Goal: Task Accomplishment & Management: Manage account settings

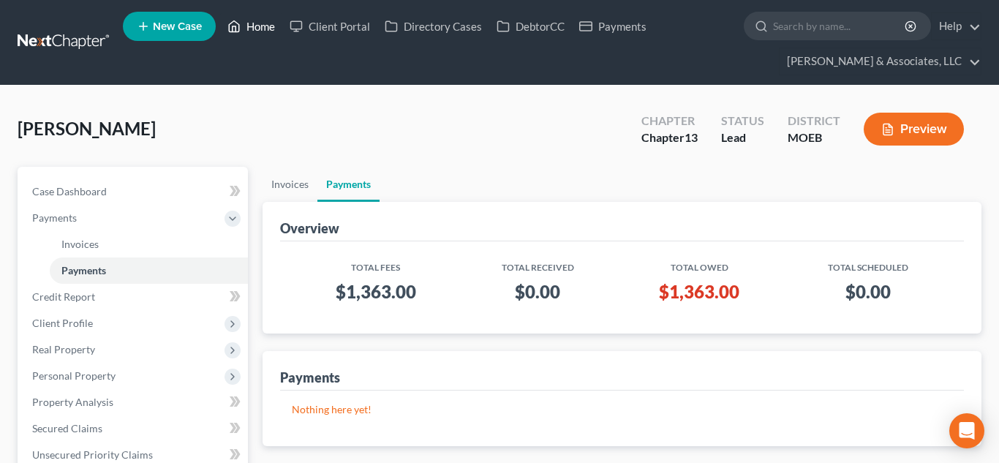
click at [245, 35] on link "Home" at bounding box center [251, 26] width 62 height 26
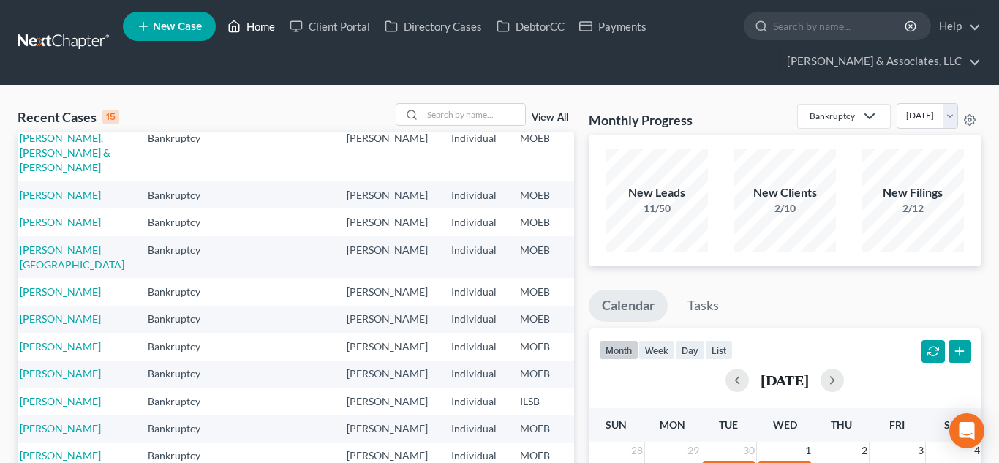
scroll to position [126, 10]
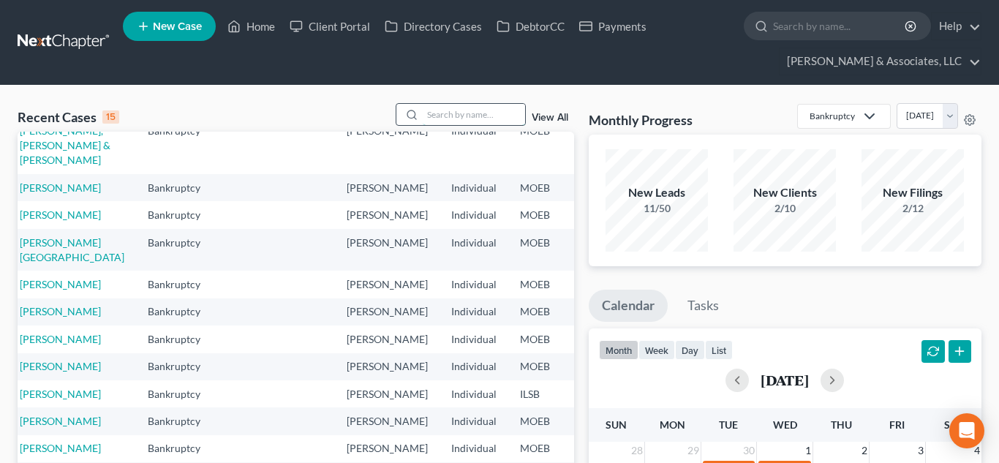
click at [438, 110] on input "search" at bounding box center [474, 114] width 102 height 21
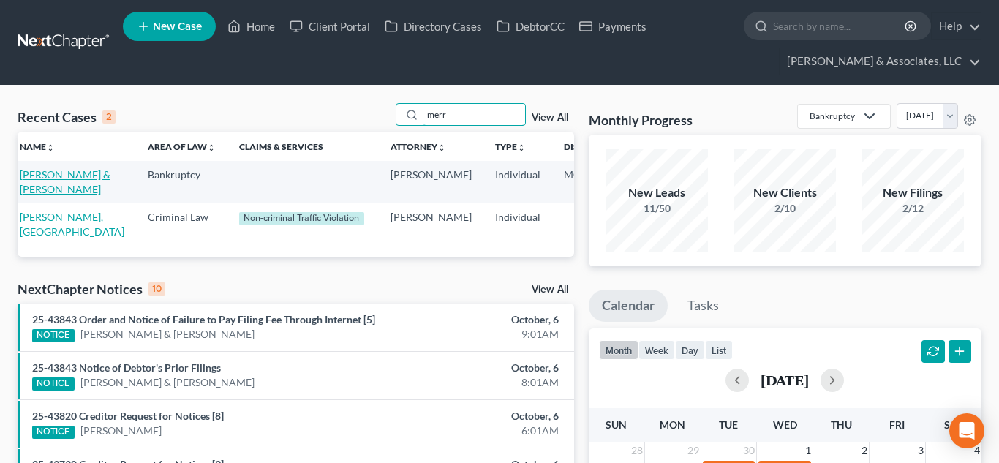
type input "merr"
click at [45, 186] on link "[PERSON_NAME] & [PERSON_NAME]" at bounding box center [65, 181] width 91 height 27
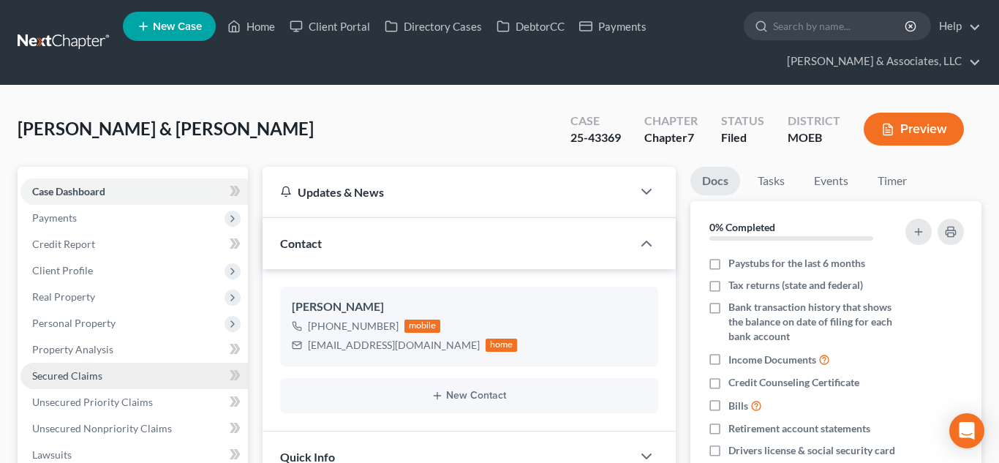
click at [106, 363] on link "Secured Claims" at bounding box center [133, 376] width 227 height 26
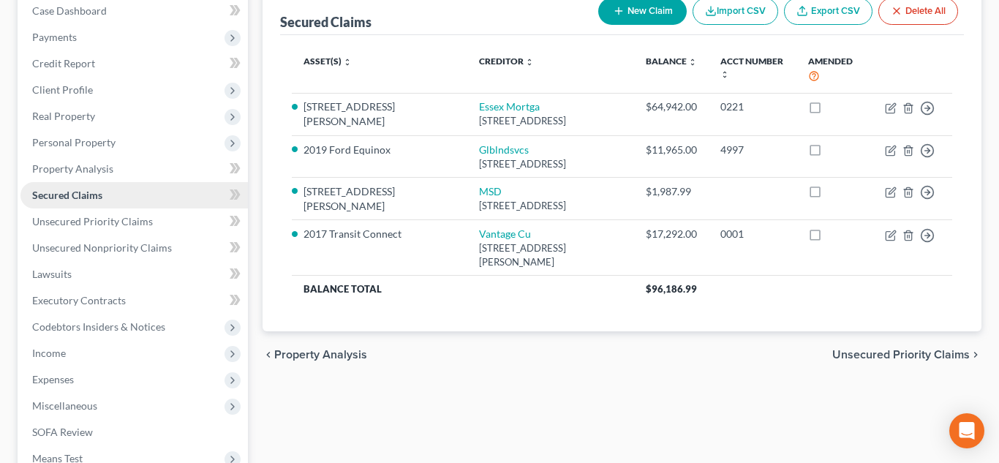
scroll to position [182, 0]
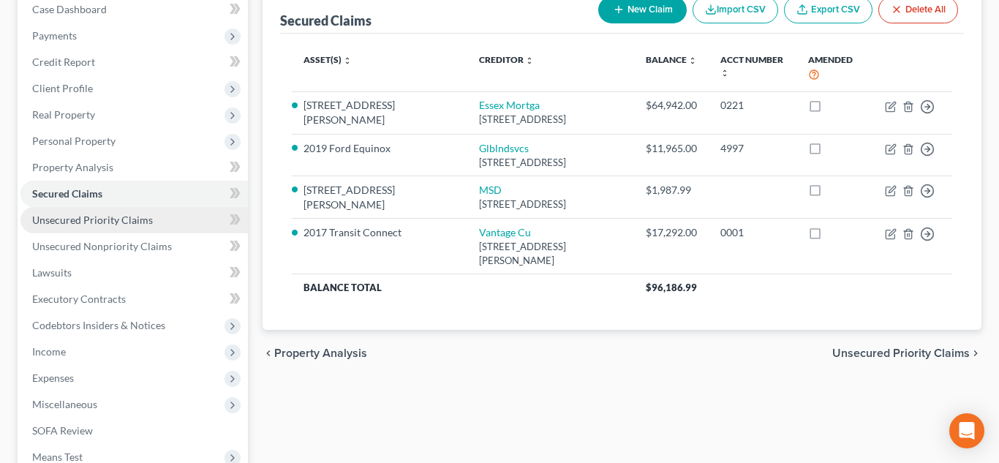
click at [76, 217] on span "Unsecured Priority Claims" at bounding box center [92, 219] width 121 height 12
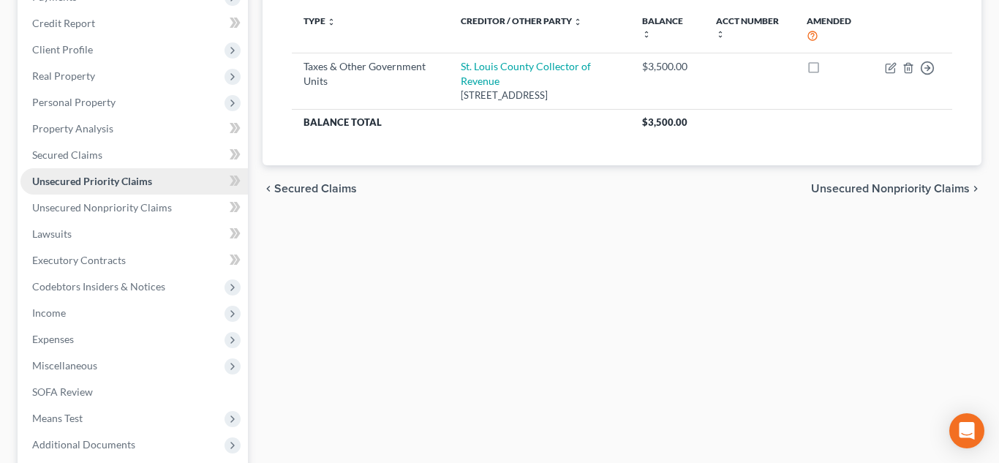
scroll to position [226, 0]
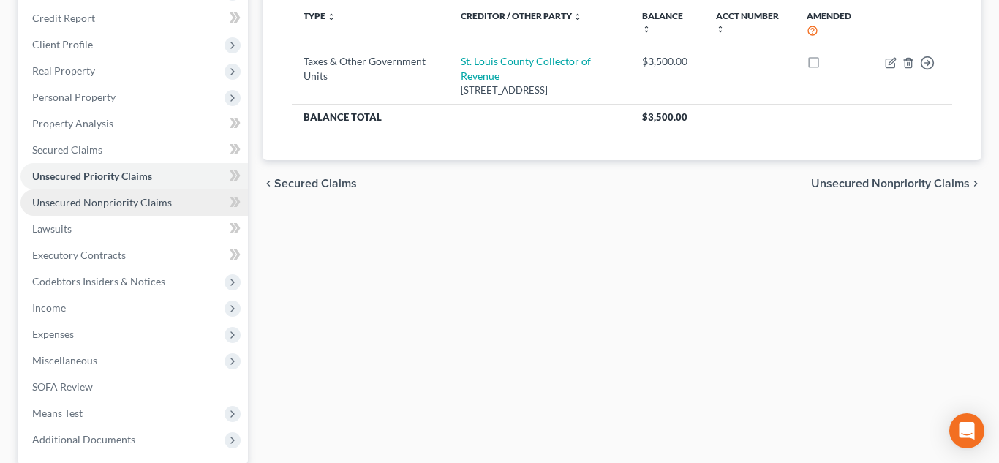
click at [90, 201] on span "Unsecured Nonpriority Claims" at bounding box center [102, 202] width 140 height 12
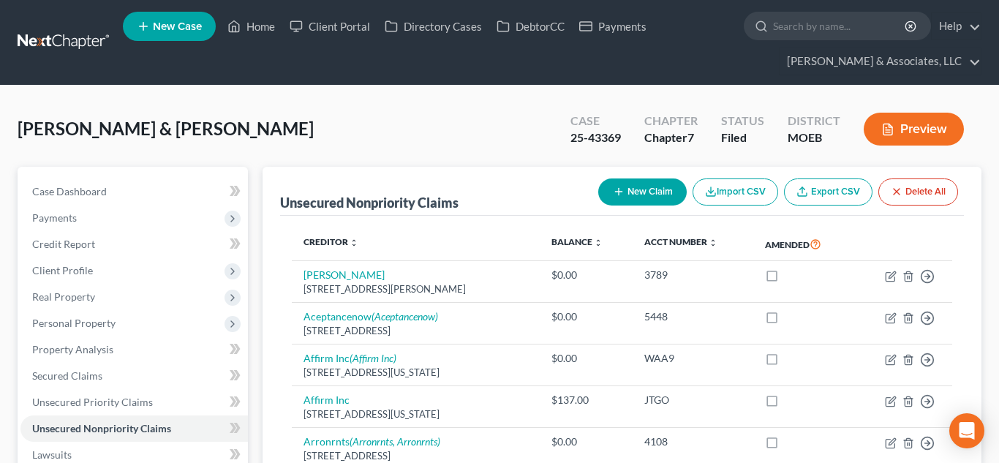
click at [910, 139] on button "Preview" at bounding box center [914, 129] width 100 height 33
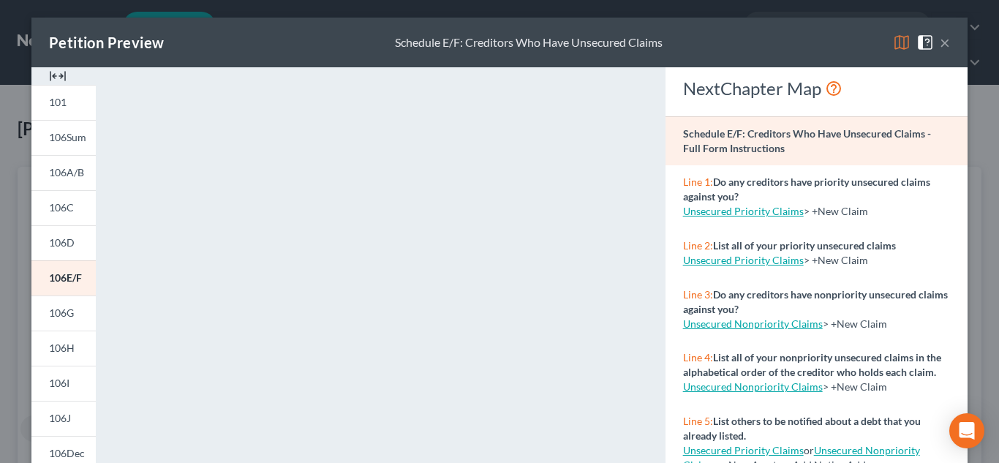
click at [945, 44] on button "×" at bounding box center [945, 43] width 10 height 18
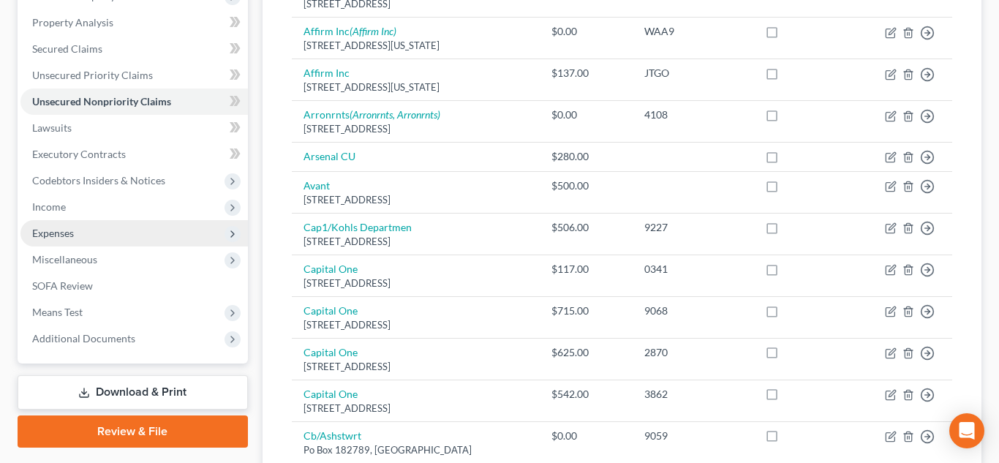
scroll to position [329, 0]
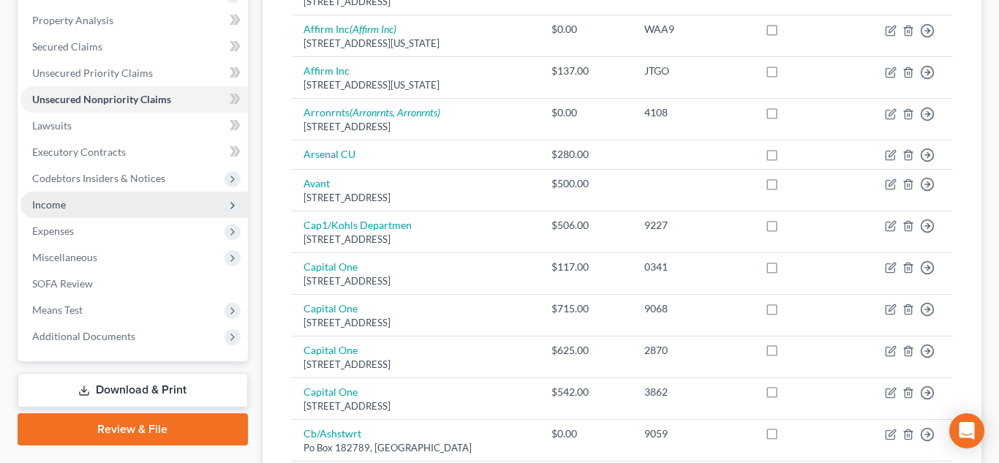
click at [64, 209] on span "Income" at bounding box center [49, 204] width 34 height 12
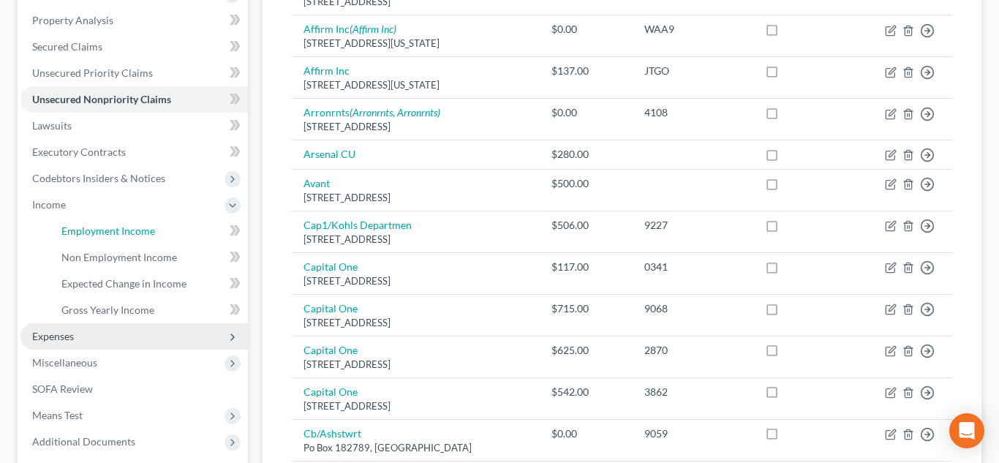
click at [114, 229] on span "Employment Income" at bounding box center [108, 230] width 94 height 12
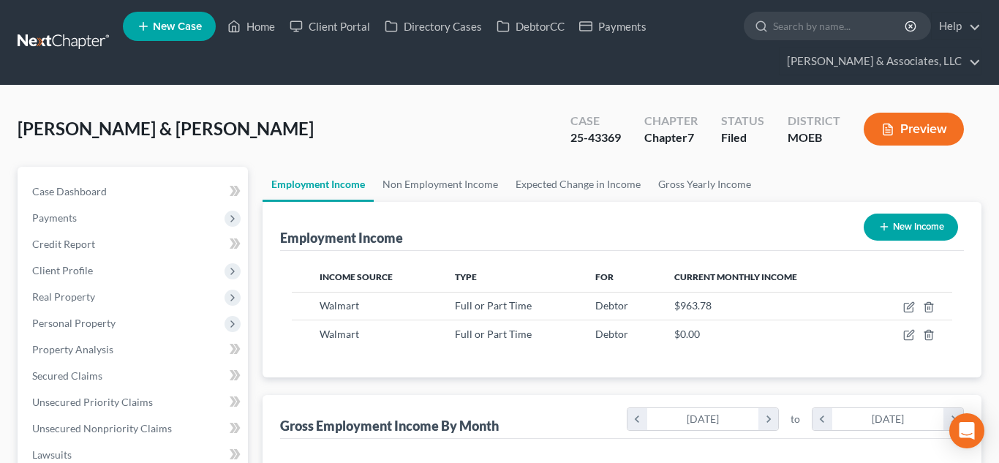
scroll to position [262, 403]
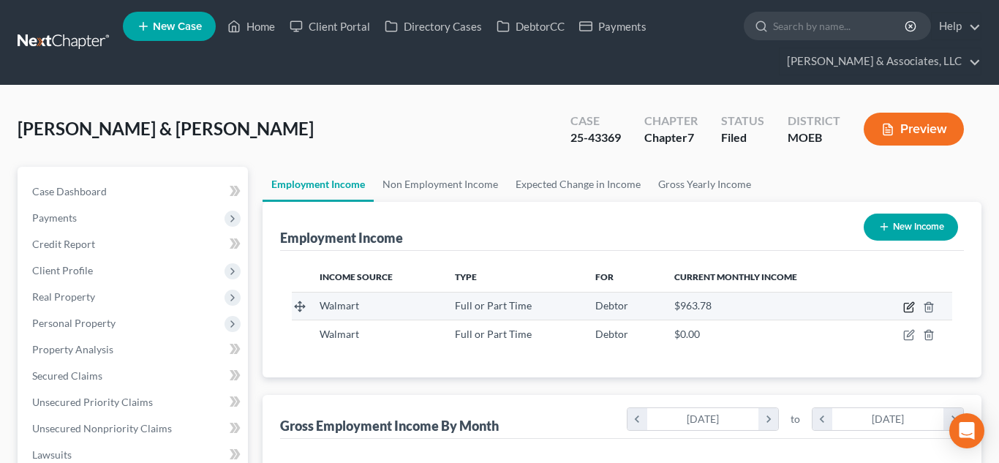
click at [906, 306] on icon "button" at bounding box center [909, 307] width 12 height 12
select select "0"
select select "2"
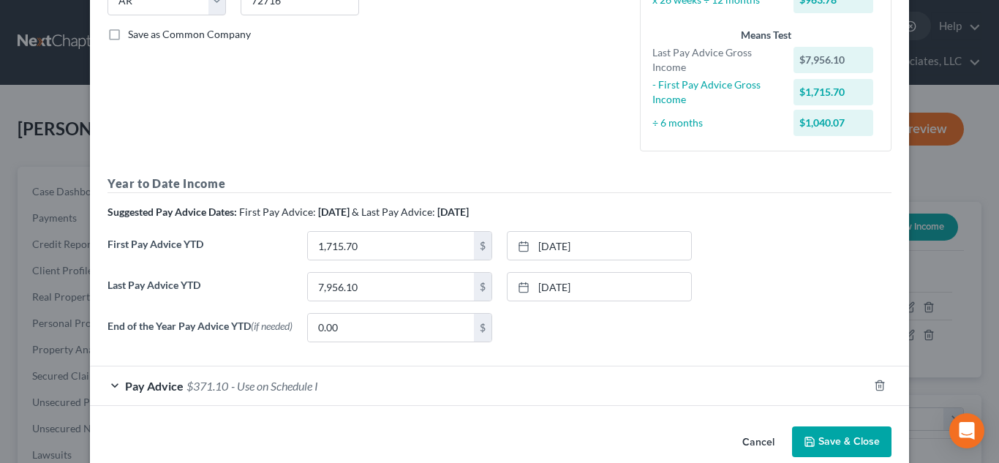
scroll to position [342, 0]
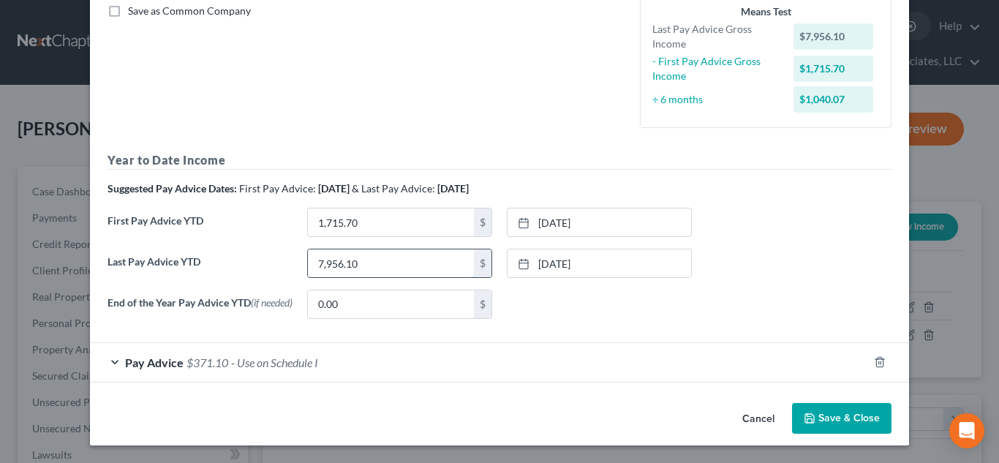
click at [387, 257] on input "7,956.10" at bounding box center [391, 263] width 166 height 28
type input "9,388.65"
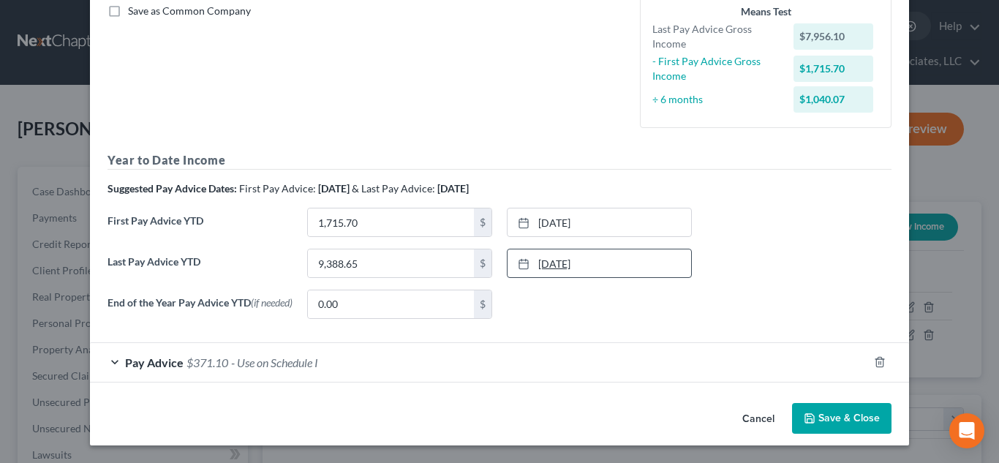
click at [551, 253] on link "[DATE]" at bounding box center [599, 263] width 184 height 28
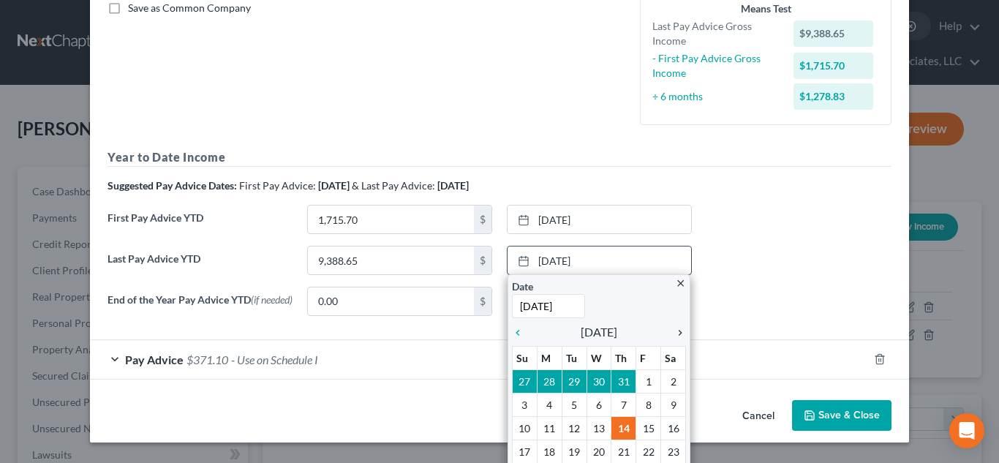
click at [675, 334] on icon "chevron_right" at bounding box center [676, 333] width 19 height 12
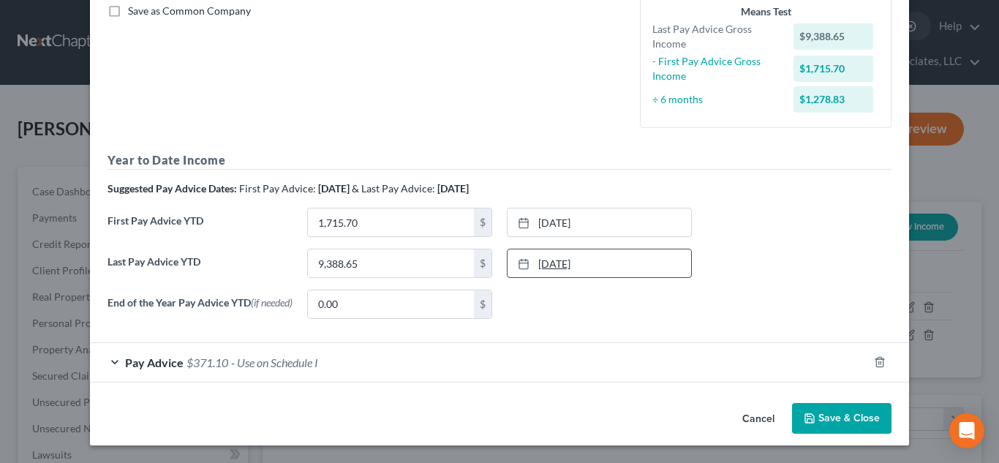
click at [554, 254] on link "[DATE]" at bounding box center [599, 263] width 184 height 28
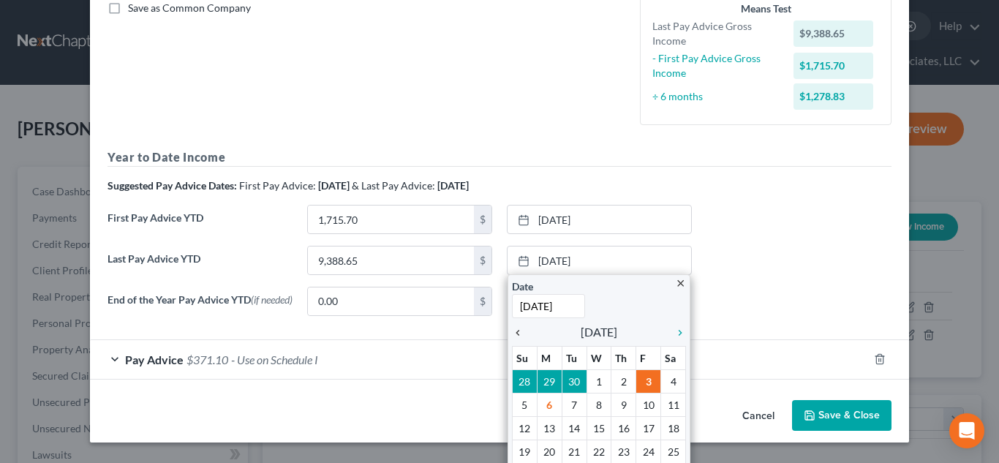
click at [517, 332] on icon "chevron_left" at bounding box center [521, 333] width 19 height 12
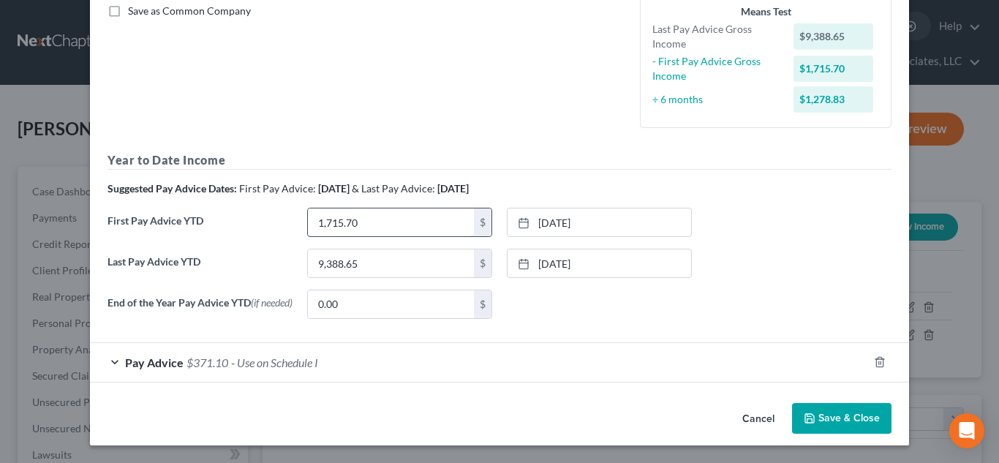
click at [417, 216] on input "1,715.70" at bounding box center [391, 222] width 166 height 28
type input "2,780"
click at [548, 218] on link "[DATE]" at bounding box center [599, 222] width 184 height 28
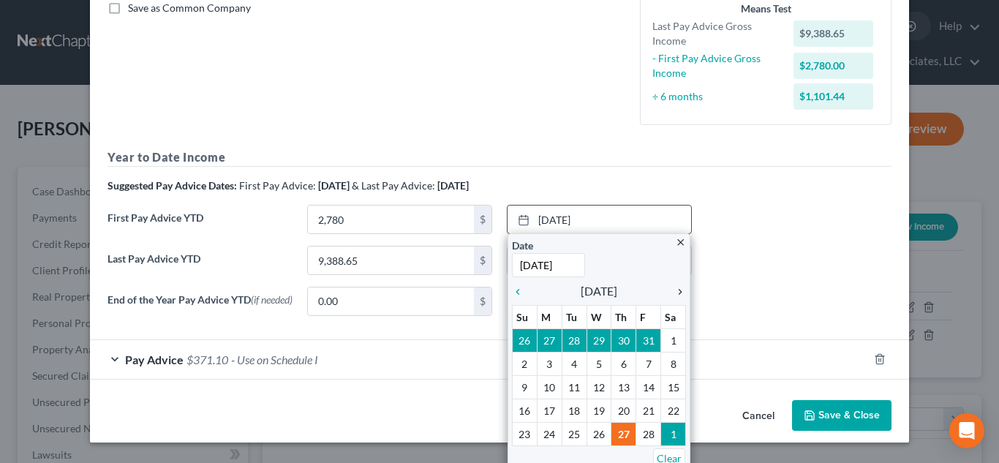
click at [678, 289] on icon "chevron_right" at bounding box center [676, 292] width 19 height 12
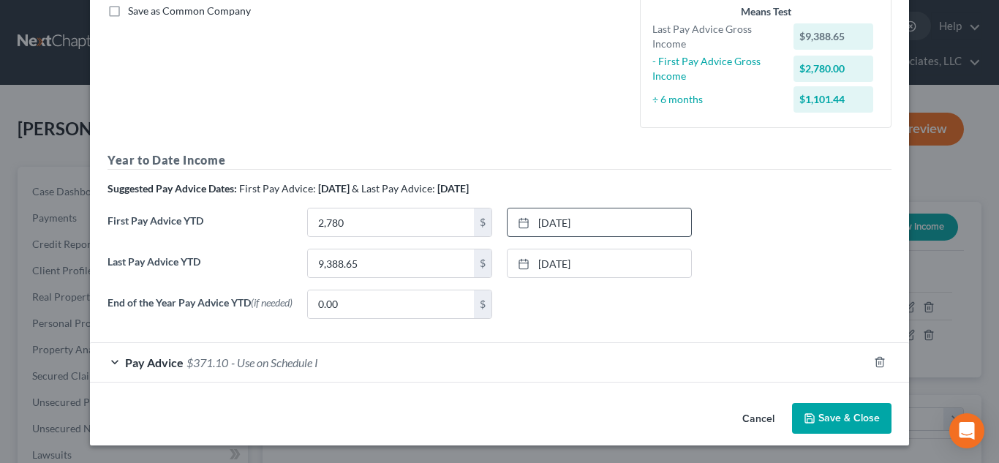
click at [823, 420] on button "Save & Close" at bounding box center [841, 418] width 99 height 31
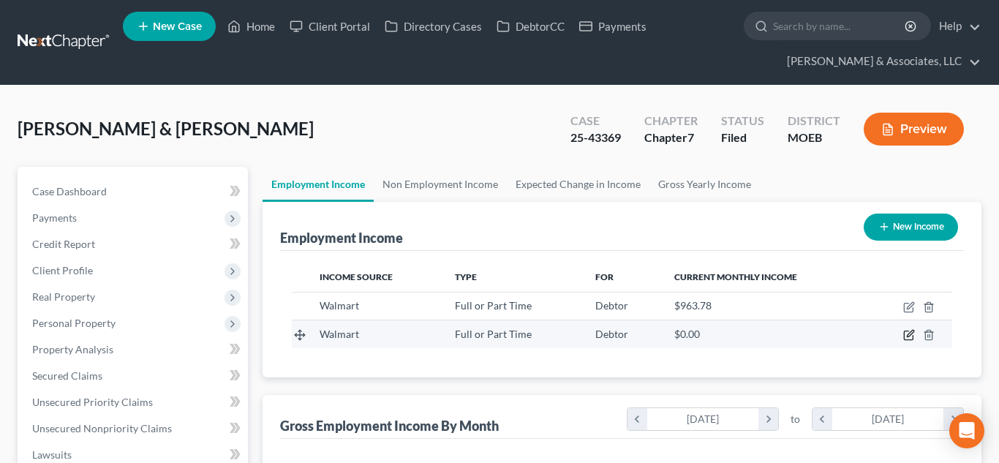
click at [909, 334] on icon "button" at bounding box center [909, 335] width 12 height 12
select select "0"
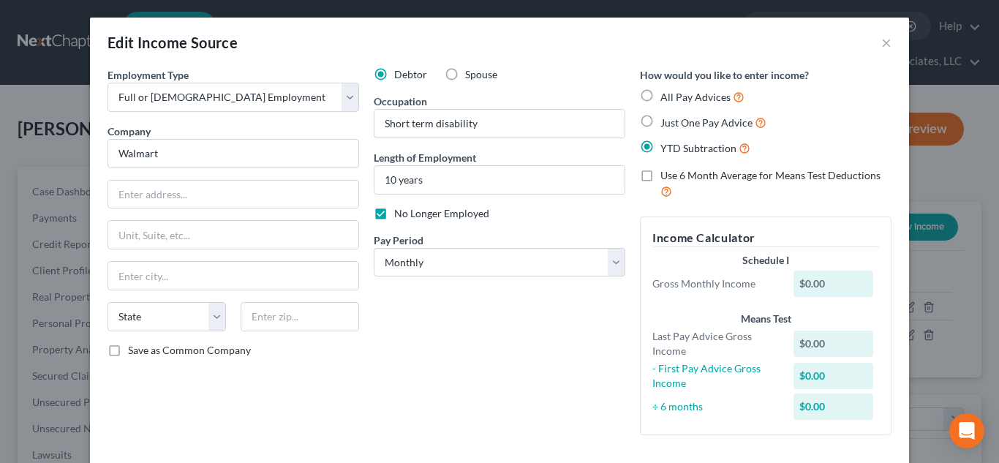
click at [465, 77] on label "Spouse" at bounding box center [481, 74] width 32 height 15
click at [471, 77] on input "Spouse" at bounding box center [476, 72] width 10 height 10
radio input "true"
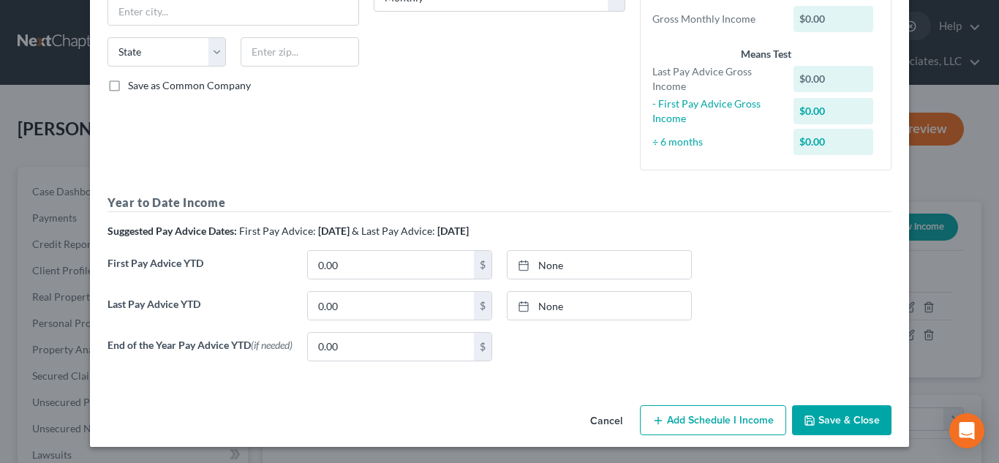
scroll to position [269, 0]
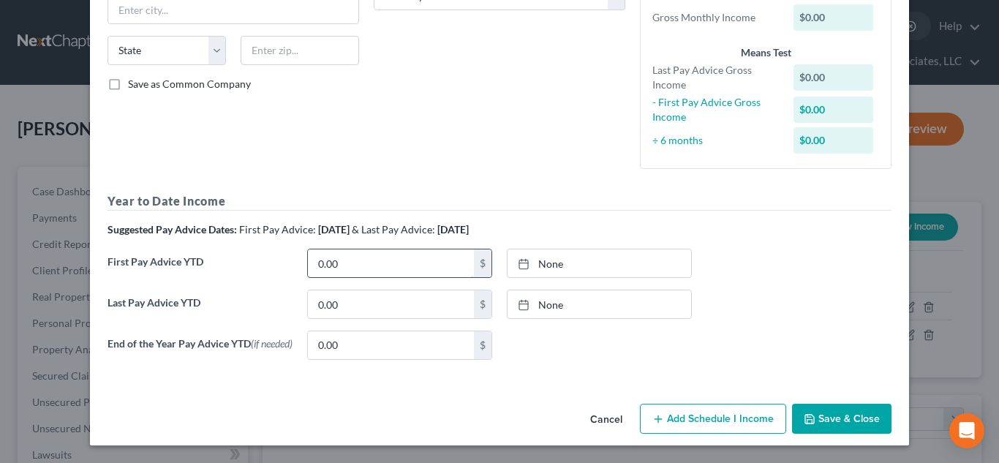
click at [363, 258] on input "0.00" at bounding box center [391, 263] width 166 height 28
type input "0"
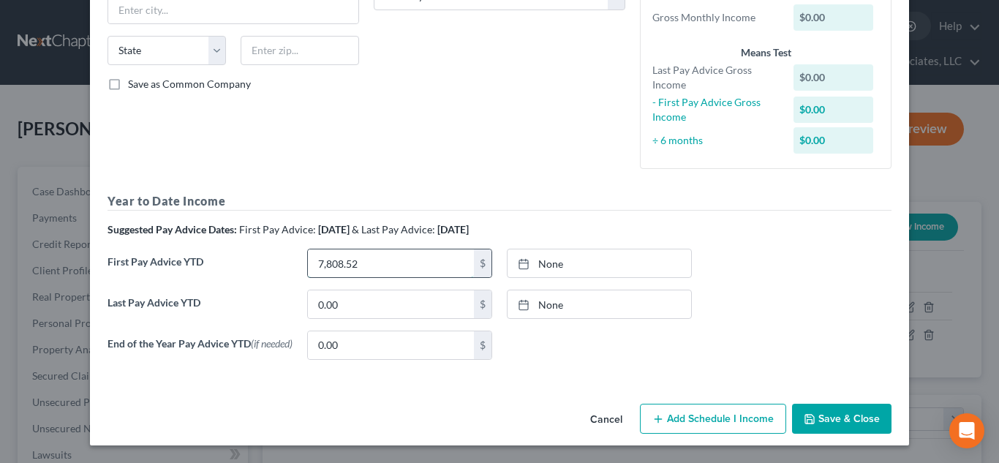
type input "7,808.52"
type input "[DATE]"
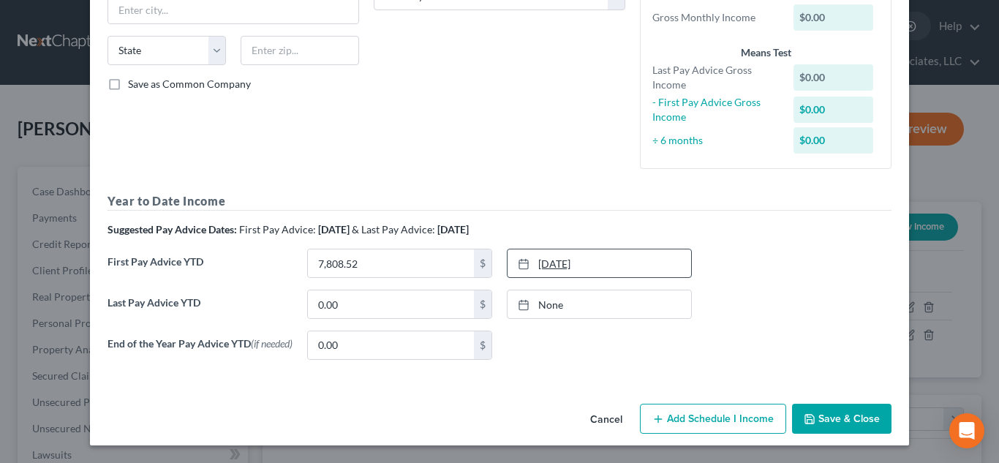
click at [548, 258] on link "[DATE]" at bounding box center [599, 263] width 184 height 28
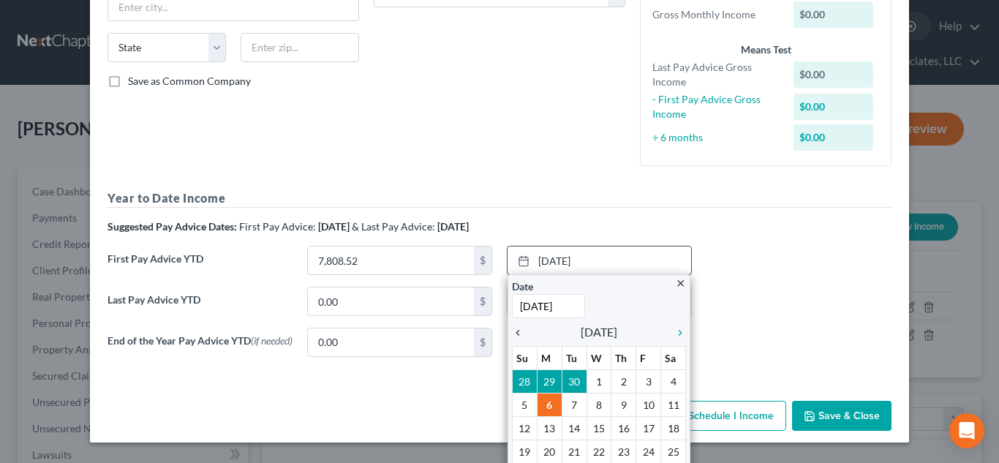
click at [520, 333] on icon "chevron_left" at bounding box center [521, 333] width 19 height 12
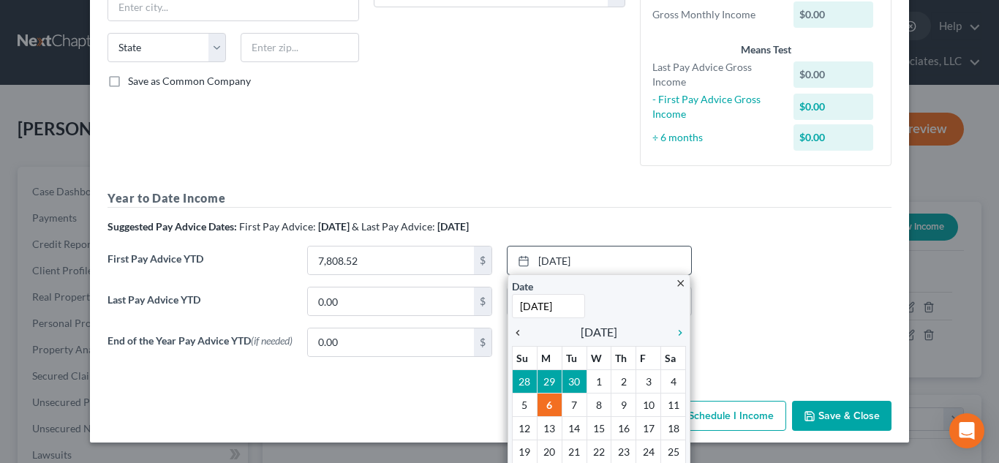
click at [520, 333] on icon "chevron_left" at bounding box center [521, 333] width 19 height 12
click at [516, 333] on icon "chevron_left" at bounding box center [521, 333] width 19 height 12
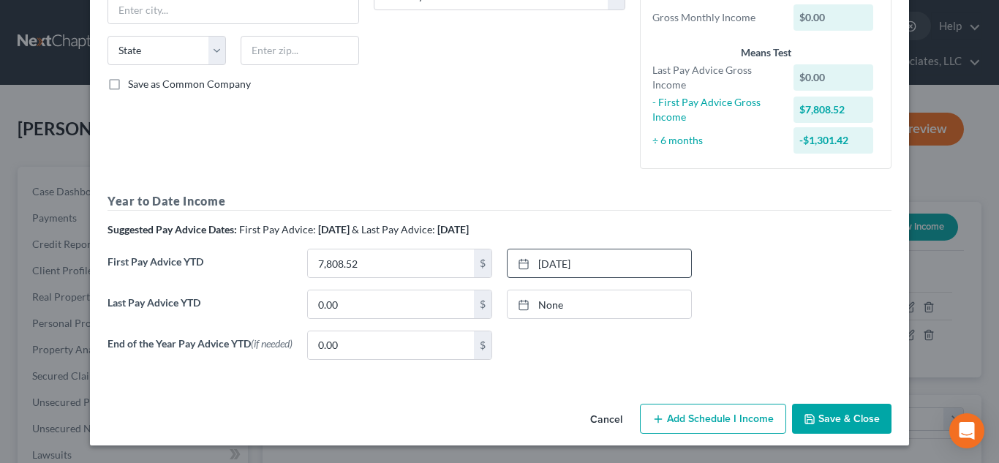
scroll to position [270, 0]
click at [401, 307] on input "0.00" at bounding box center [391, 304] width 166 height 28
type input "22,612.34"
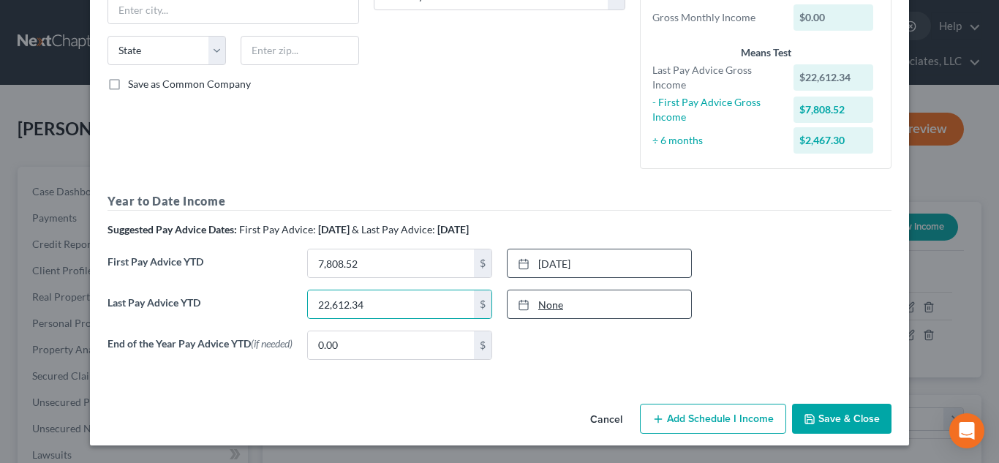
click at [569, 303] on link "None" at bounding box center [599, 304] width 184 height 28
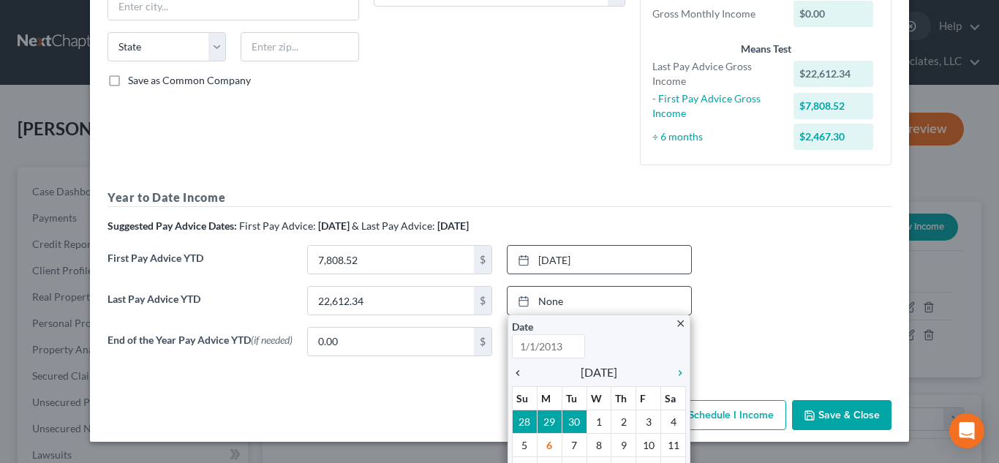
click at [518, 372] on icon "chevron_left" at bounding box center [521, 373] width 19 height 12
type input "[DATE]"
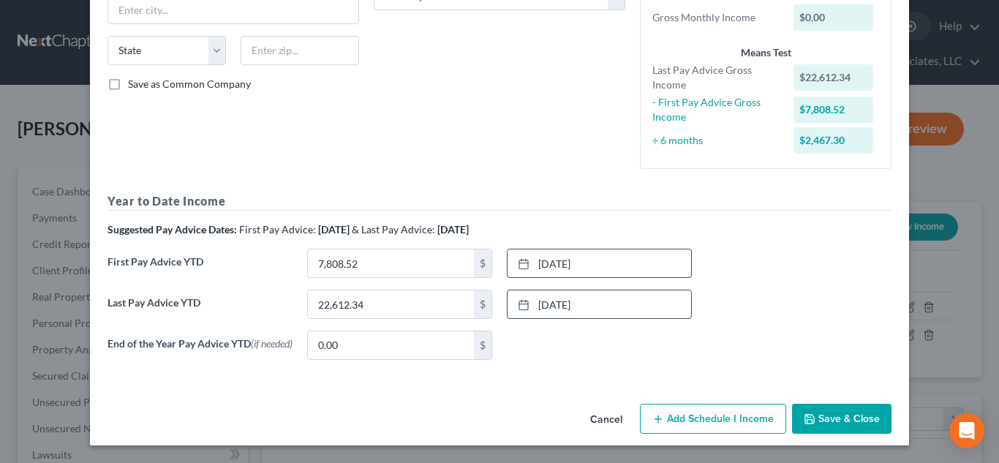
click at [830, 415] on button "Save & Close" at bounding box center [841, 419] width 99 height 31
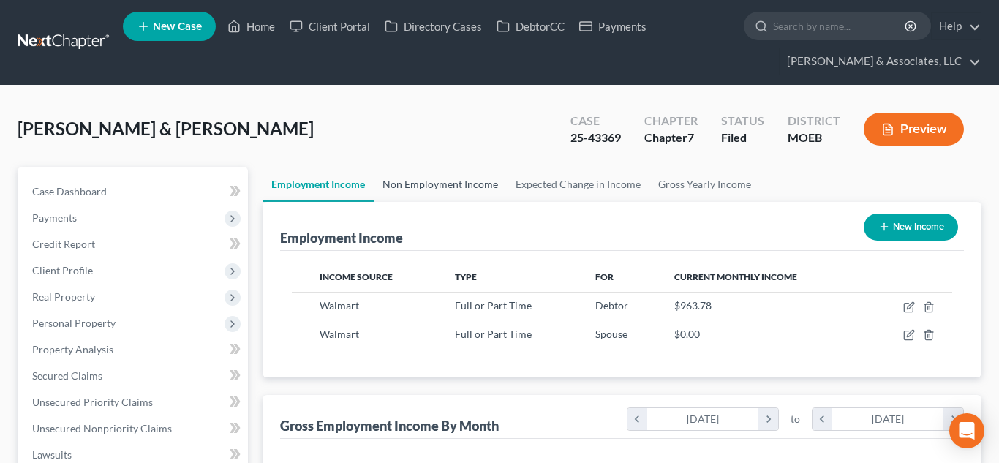
click at [420, 179] on link "Non Employment Income" at bounding box center [440, 184] width 133 height 35
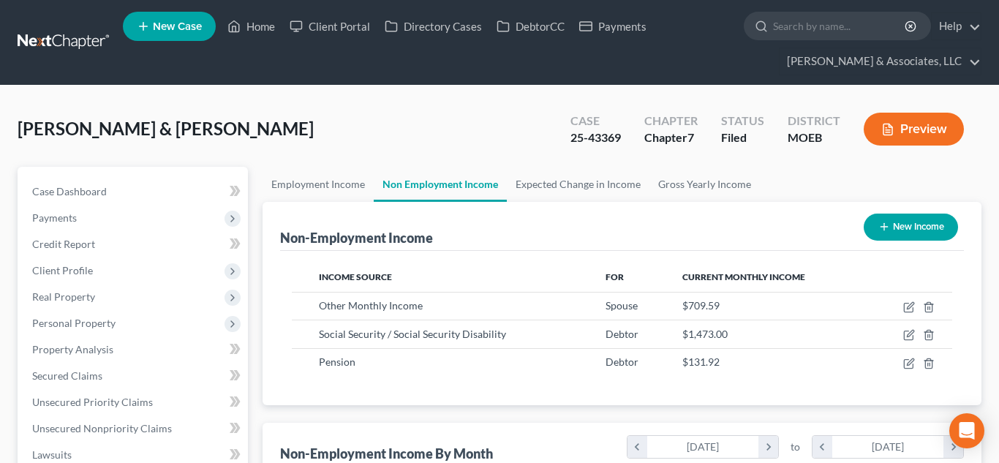
scroll to position [262, 403]
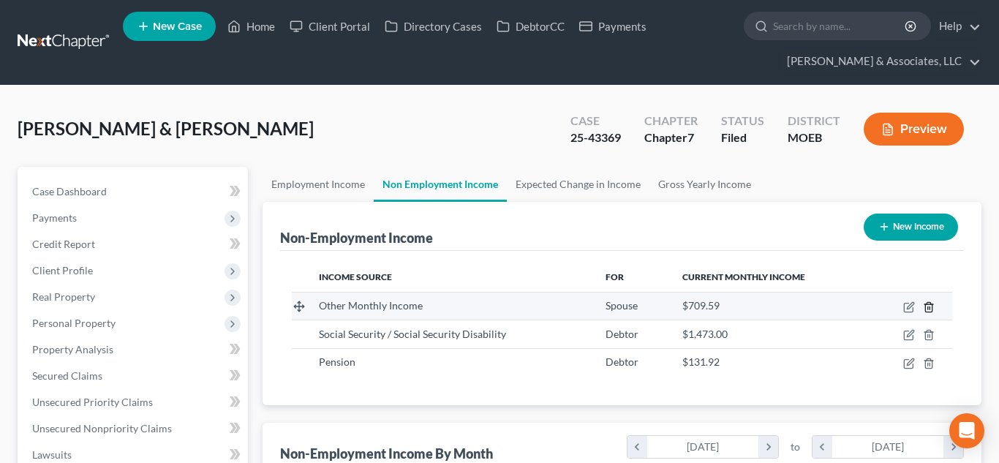
click at [928, 309] on line "button" at bounding box center [928, 307] width 0 height 3
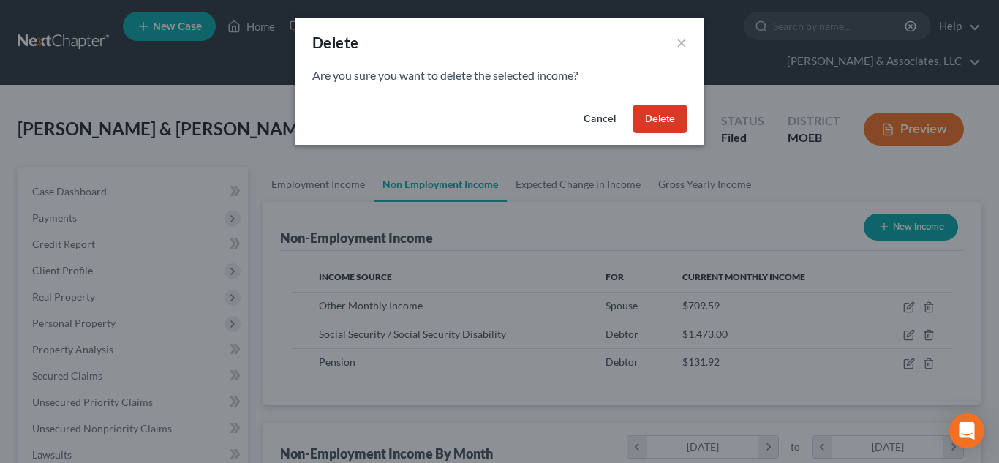
click at [660, 122] on button "Delete" at bounding box center [659, 119] width 53 height 29
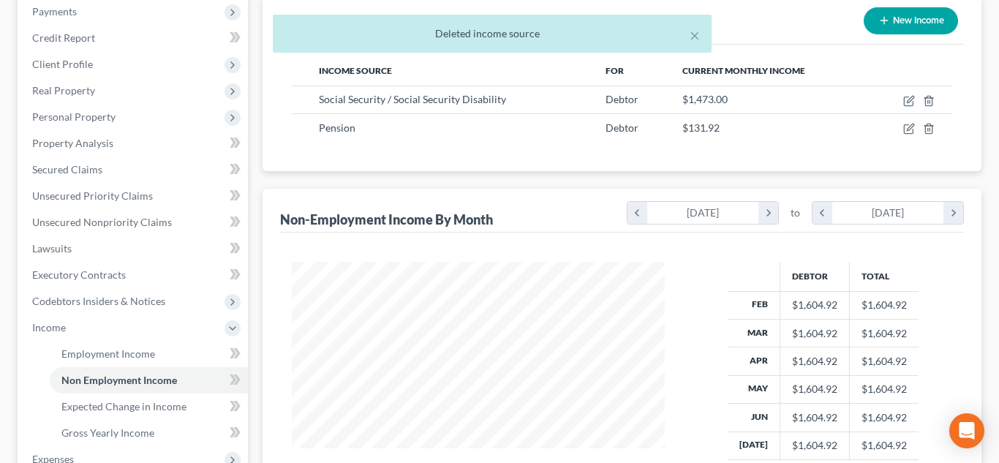
scroll to position [247, 0]
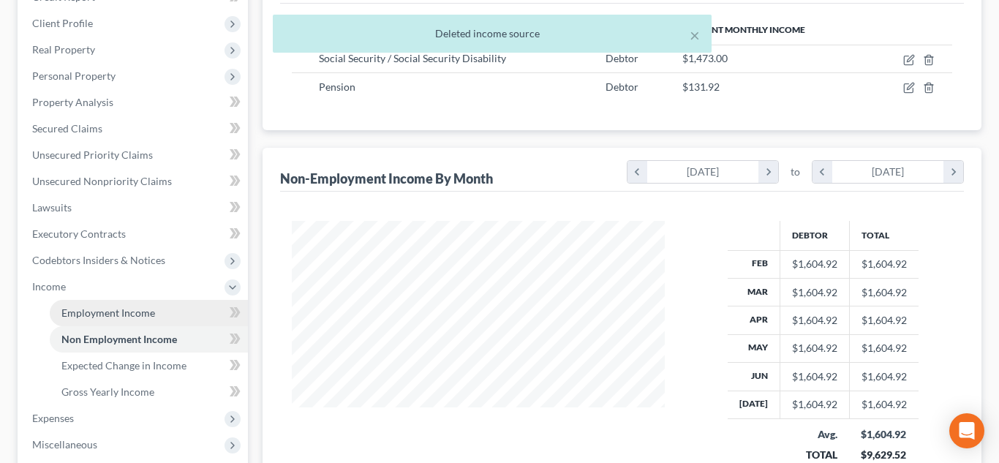
click at [94, 318] on span "Employment Income" at bounding box center [108, 312] width 94 height 12
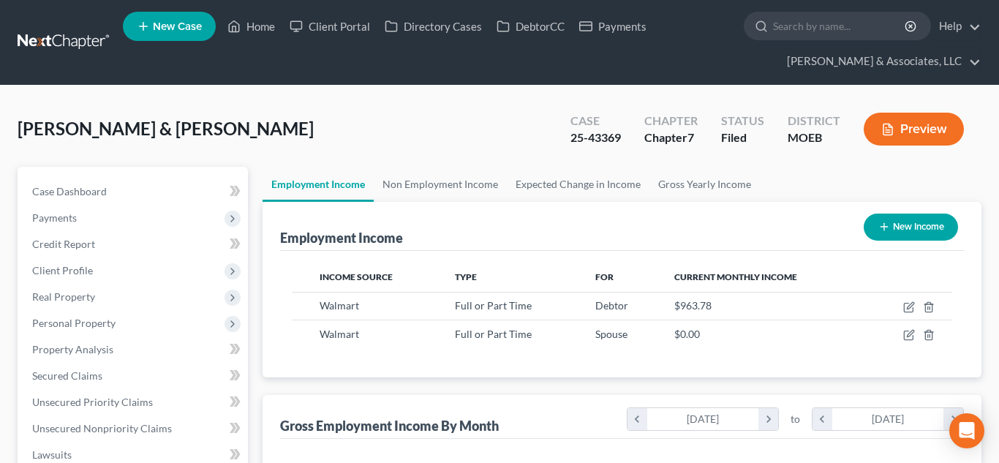
scroll to position [262, 403]
click at [481, 192] on link "Non Employment Income" at bounding box center [440, 184] width 133 height 35
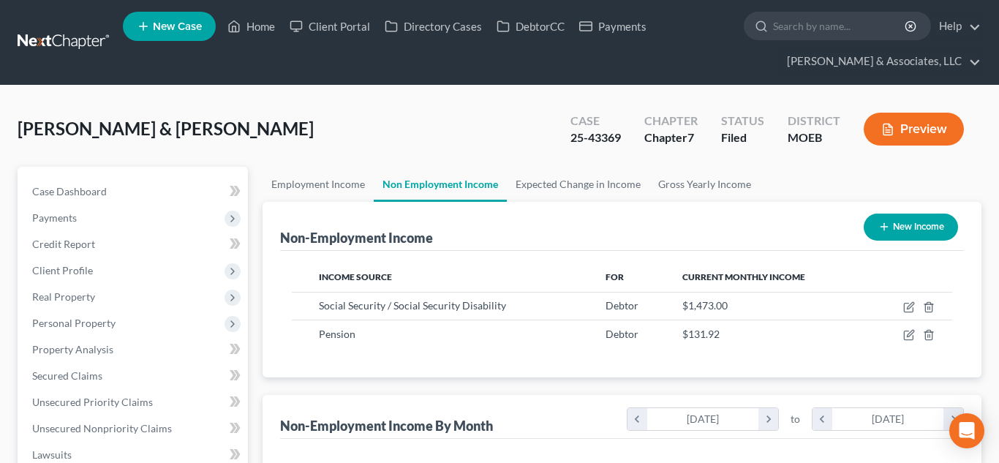
scroll to position [262, 403]
click at [336, 182] on link "Employment Income" at bounding box center [317, 184] width 111 height 35
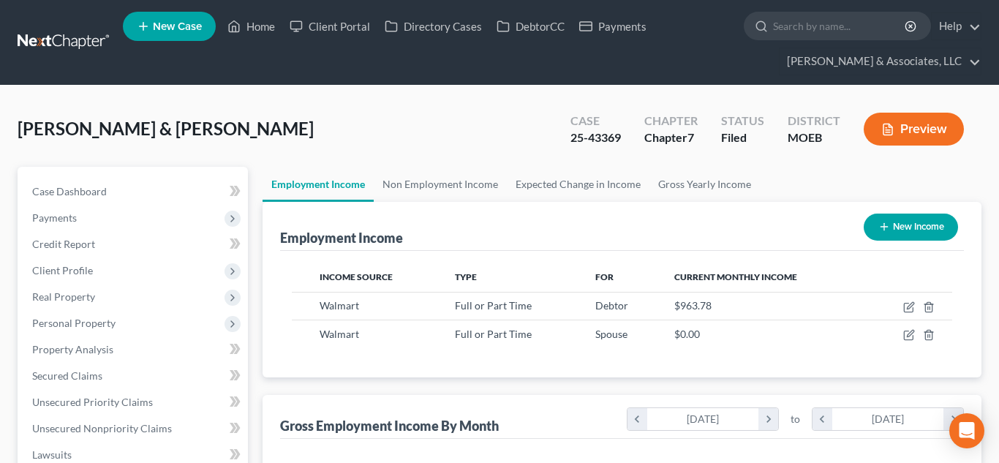
scroll to position [262, 403]
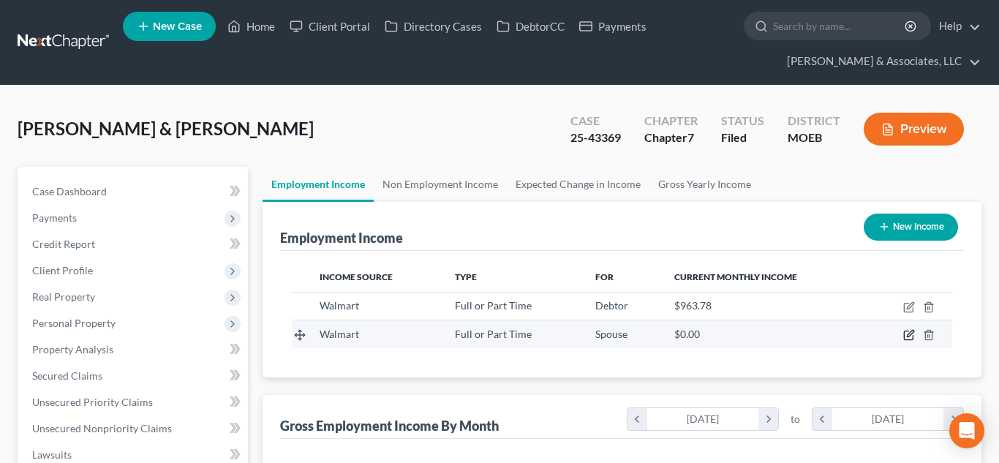
click at [909, 331] on icon "button" at bounding box center [909, 335] width 12 height 12
select select "0"
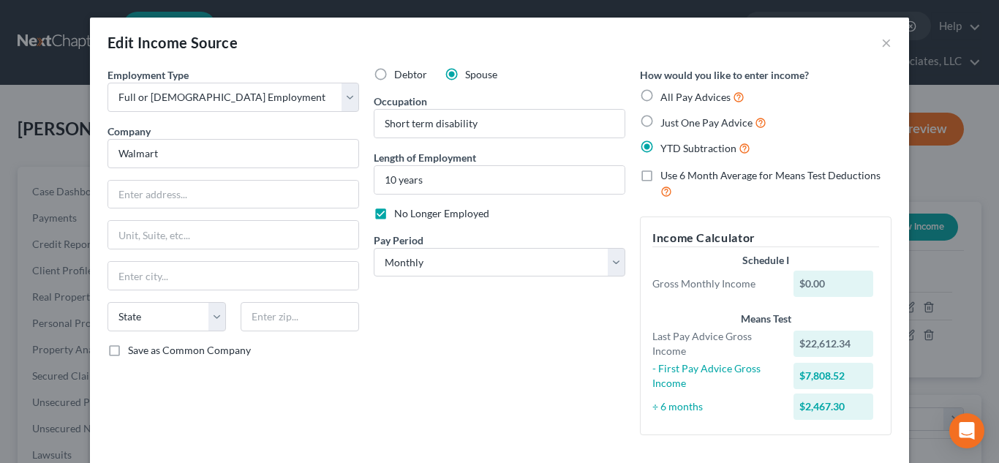
click at [394, 213] on label "No Longer Employed" at bounding box center [441, 213] width 95 height 15
click at [400, 213] on input "No Longer Employed" at bounding box center [405, 211] width 10 height 10
checkbox input "false"
click at [660, 121] on label "Just One Pay Advice" at bounding box center [713, 122] width 106 height 17
click at [666, 121] on input "Just One Pay Advice" at bounding box center [671, 119] width 10 height 10
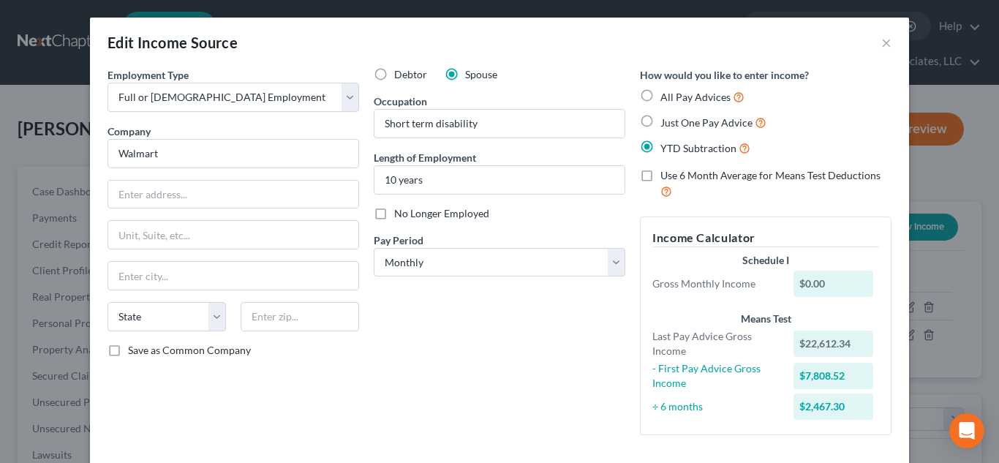
radio input "true"
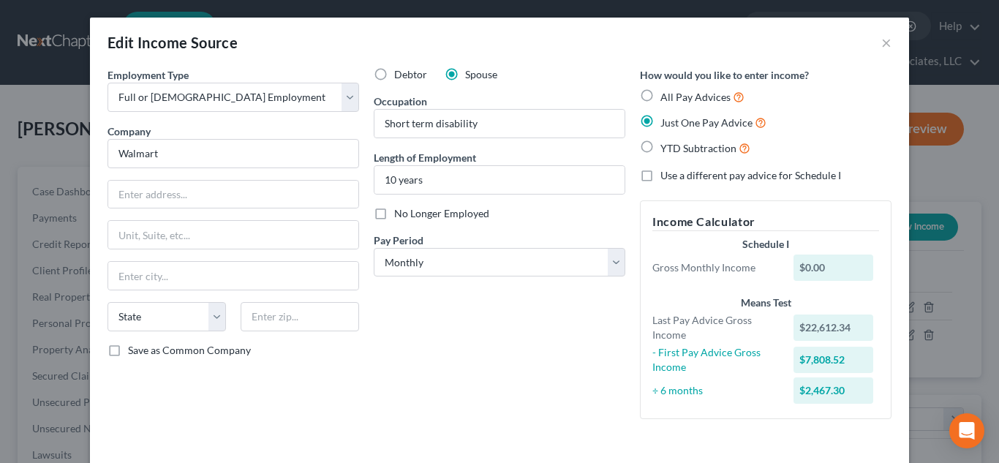
scroll to position [72, 0]
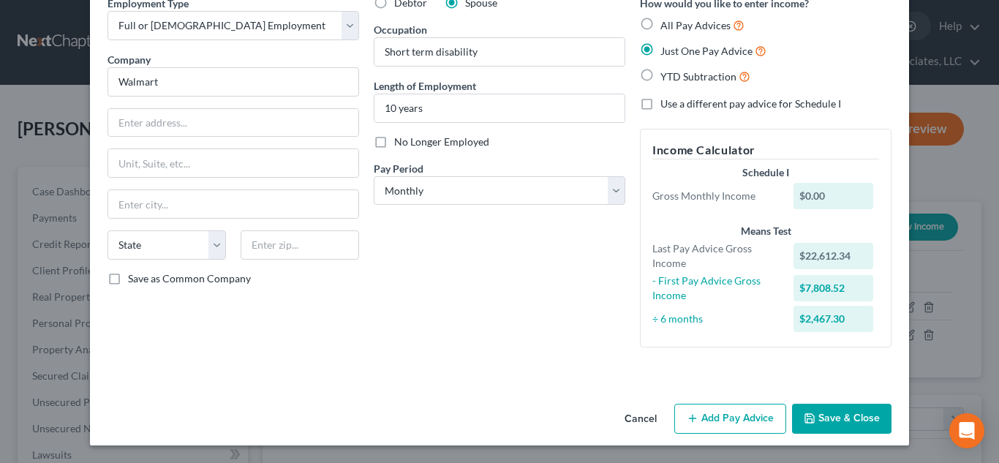
click at [716, 408] on button "Add Pay Advice" at bounding box center [730, 419] width 112 height 31
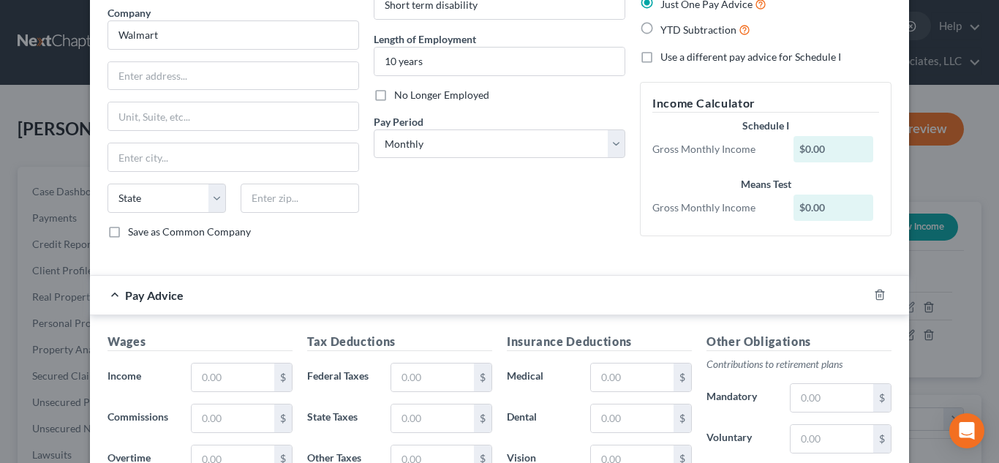
scroll to position [154, 0]
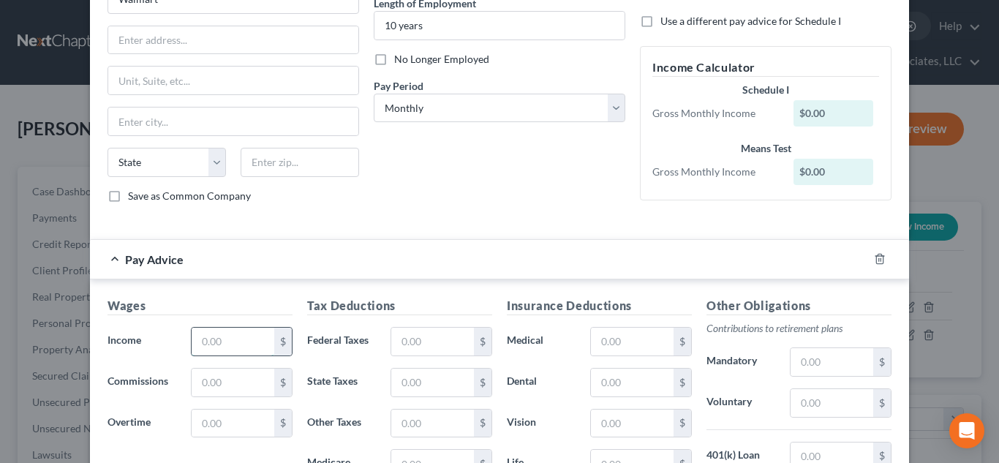
click at [262, 344] on input "text" at bounding box center [233, 342] width 83 height 28
type input "709.60"
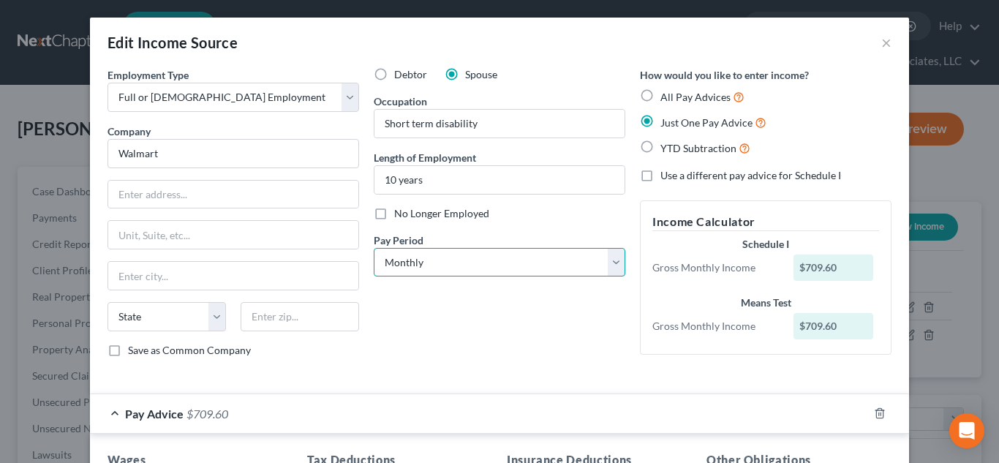
click at [501, 248] on select "Select Monthly Twice Monthly Every Other Week Weekly" at bounding box center [500, 262] width 252 height 29
select select "2"
click at [374, 248] on select "Select Monthly Twice Monthly Every Other Week Weekly" at bounding box center [500, 262] width 252 height 29
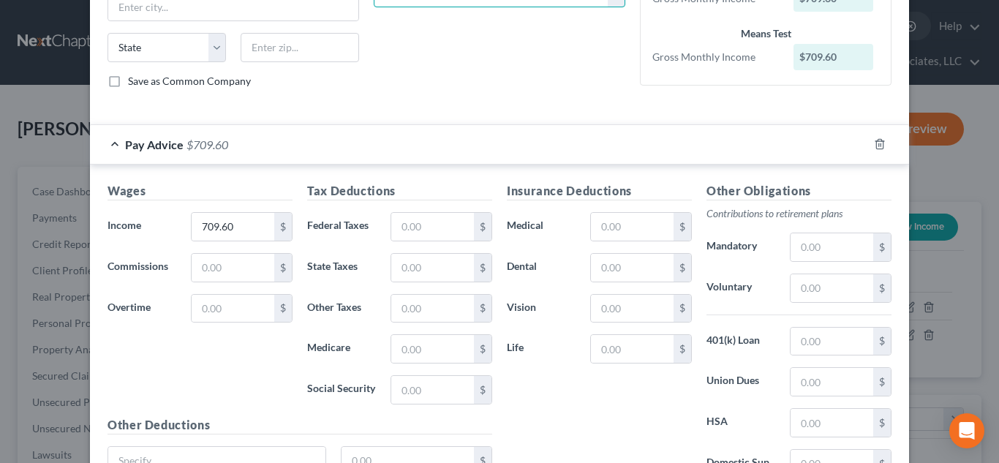
scroll to position [393, 0]
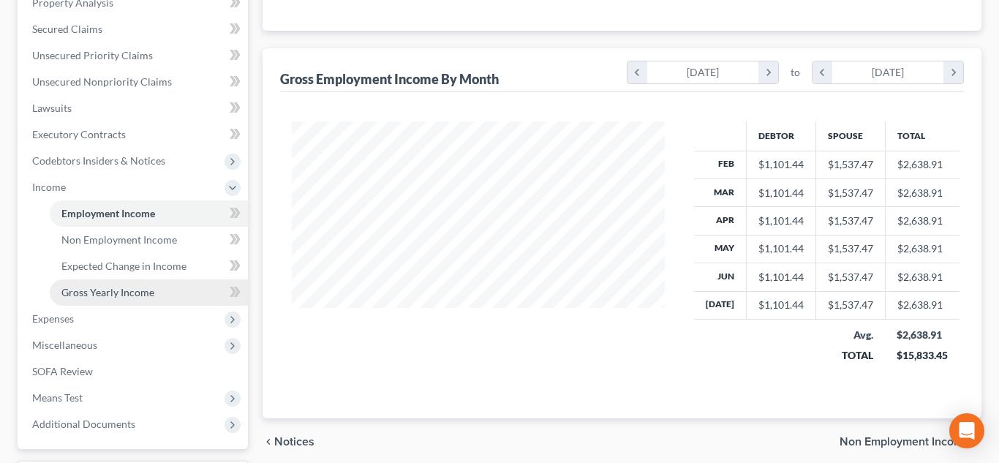
scroll to position [381, 0]
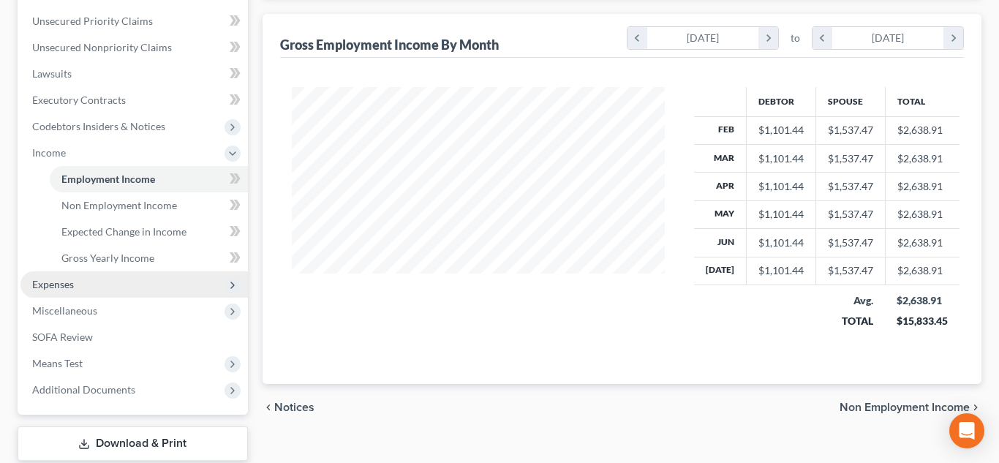
click at [46, 286] on span "Expenses" at bounding box center [53, 284] width 42 height 12
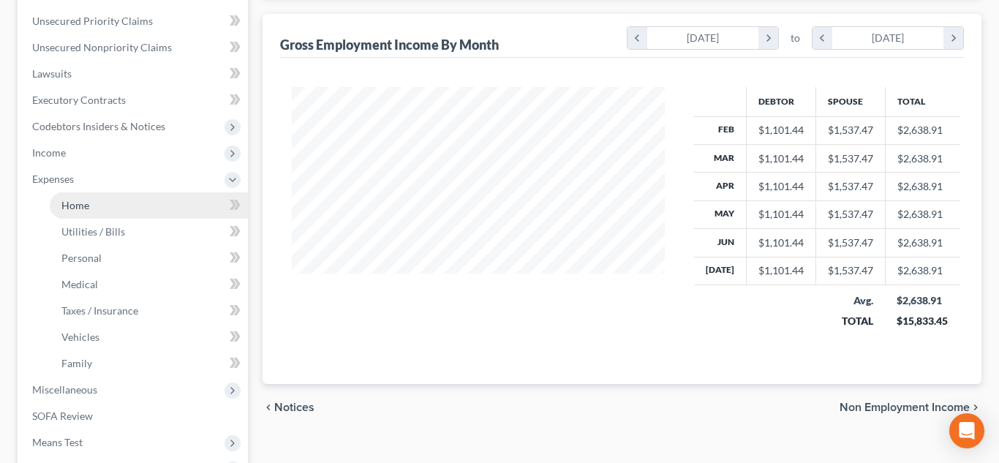
click at [88, 208] on span "Home" at bounding box center [75, 205] width 28 height 12
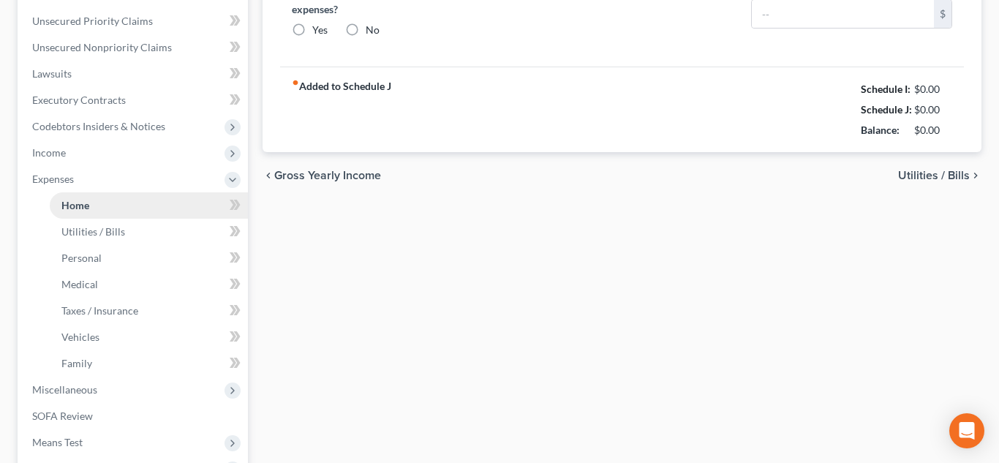
type input "634.00"
type input "0.00"
radio input "true"
type input "0.00"
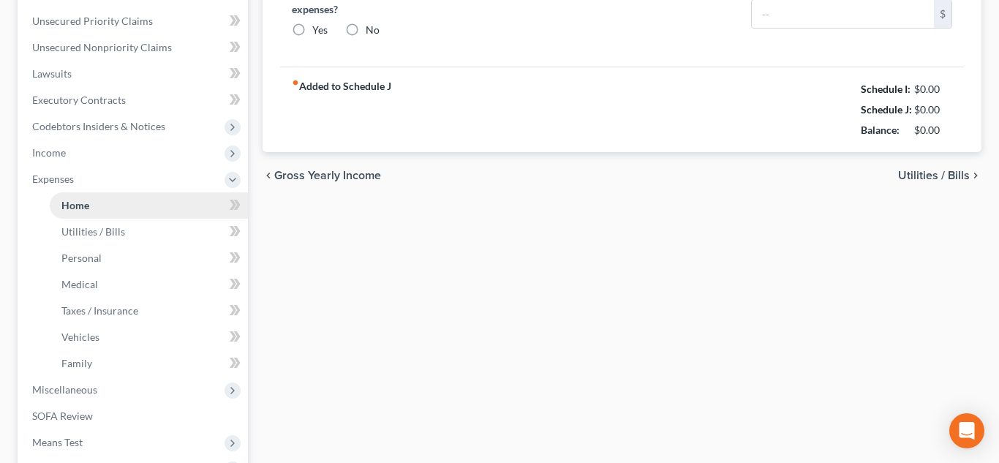
type input "0.00"
type input "25.00"
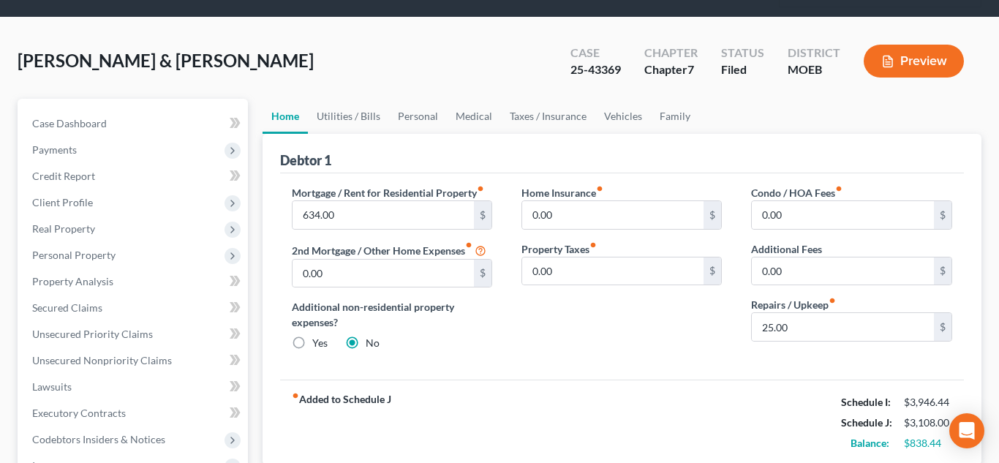
scroll to position [67, 0]
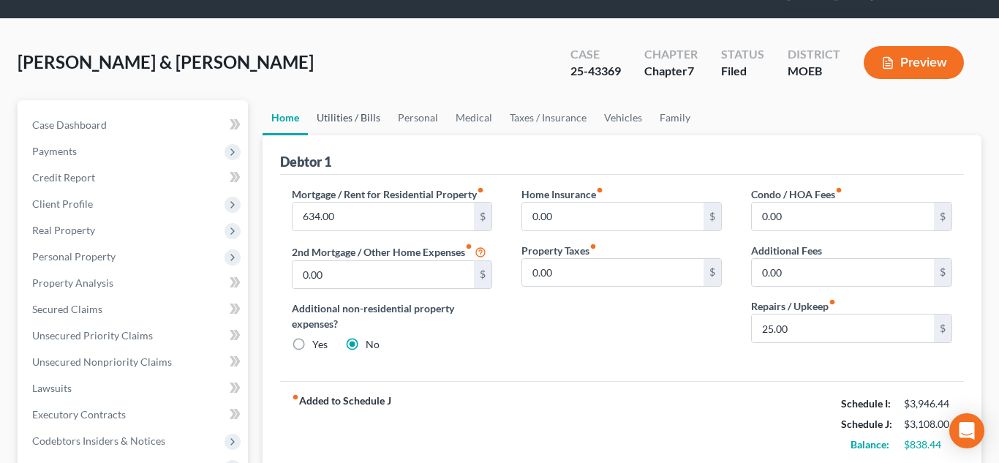
click at [358, 129] on link "Utilities / Bills" at bounding box center [348, 117] width 81 height 35
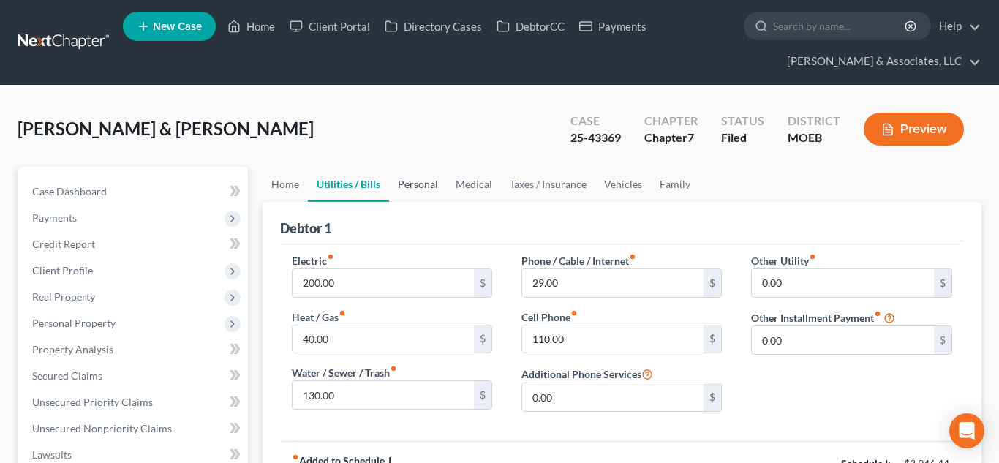
click at [408, 193] on link "Personal" at bounding box center [418, 184] width 58 height 35
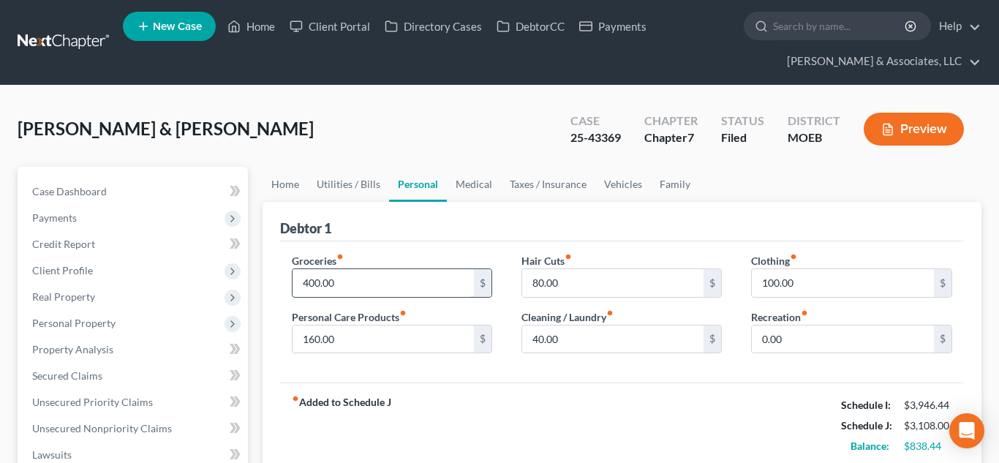
click at [378, 281] on input "400.00" at bounding box center [383, 283] width 182 height 28
type input "800.00"
click at [794, 344] on input "0.00" at bounding box center [843, 339] width 182 height 28
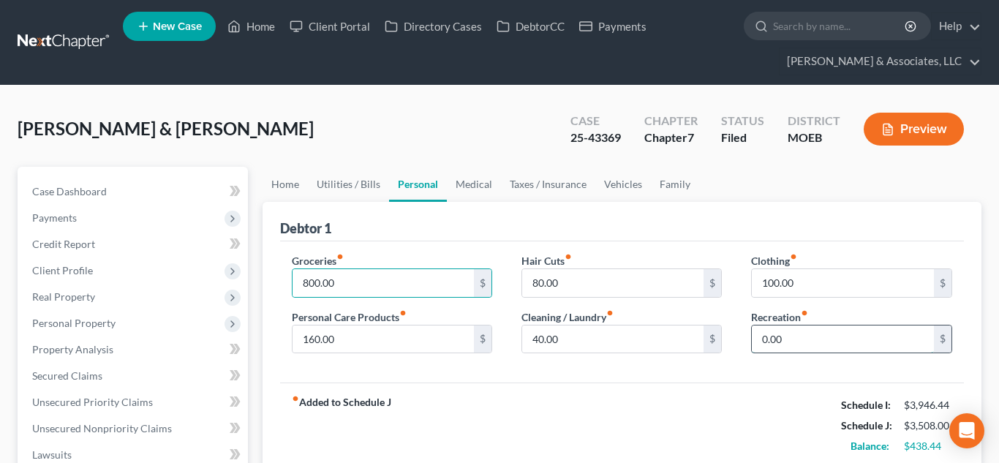
click at [794, 344] on input "0.00" at bounding box center [843, 339] width 182 height 28
type input "100.00"
click at [474, 181] on link "Medical" at bounding box center [474, 184] width 54 height 35
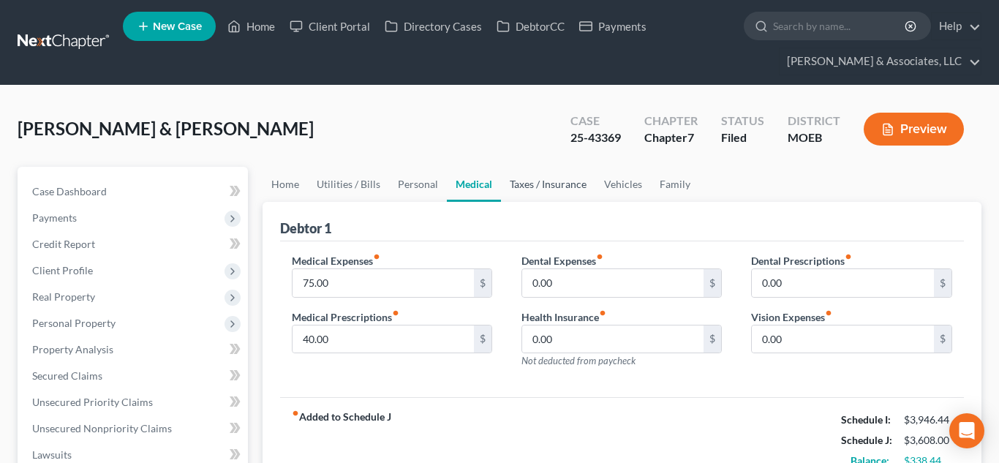
click at [526, 188] on link "Taxes / Insurance" at bounding box center [548, 184] width 94 height 35
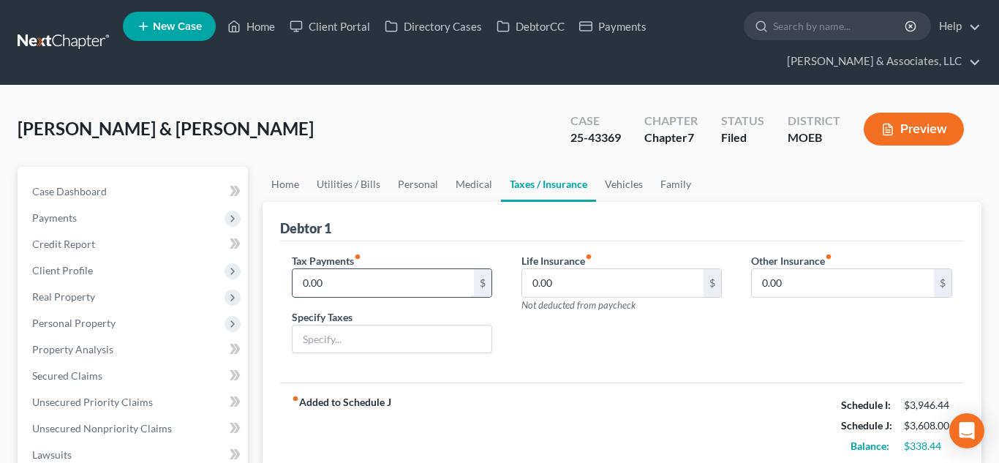
click at [420, 284] on input "0.00" at bounding box center [383, 283] width 182 height 28
type input "25"
click at [409, 335] on input "text" at bounding box center [391, 339] width 199 height 28
type input "PP taxes"
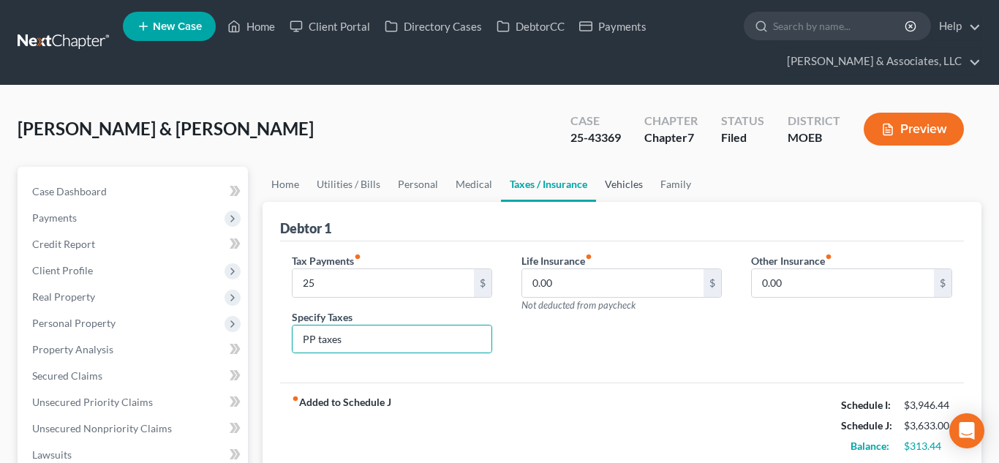
click at [617, 184] on link "Vehicles" at bounding box center [624, 184] width 56 height 35
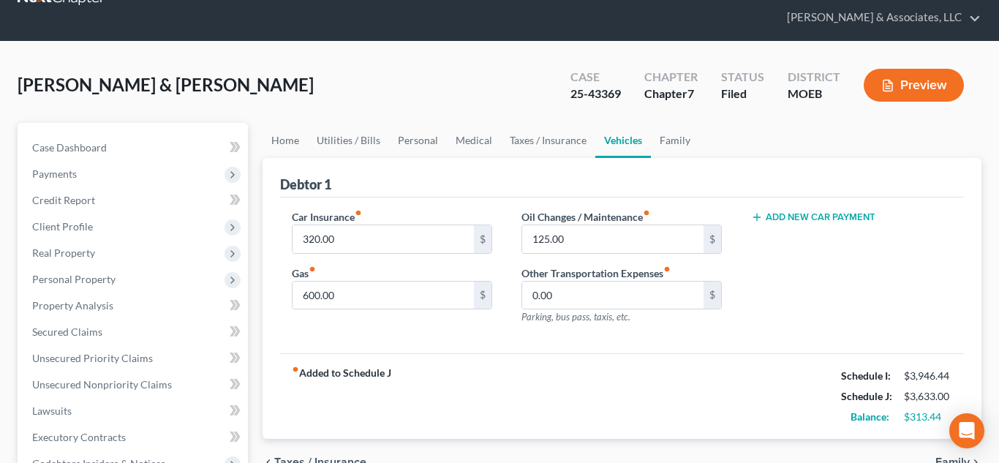
scroll to position [48, 0]
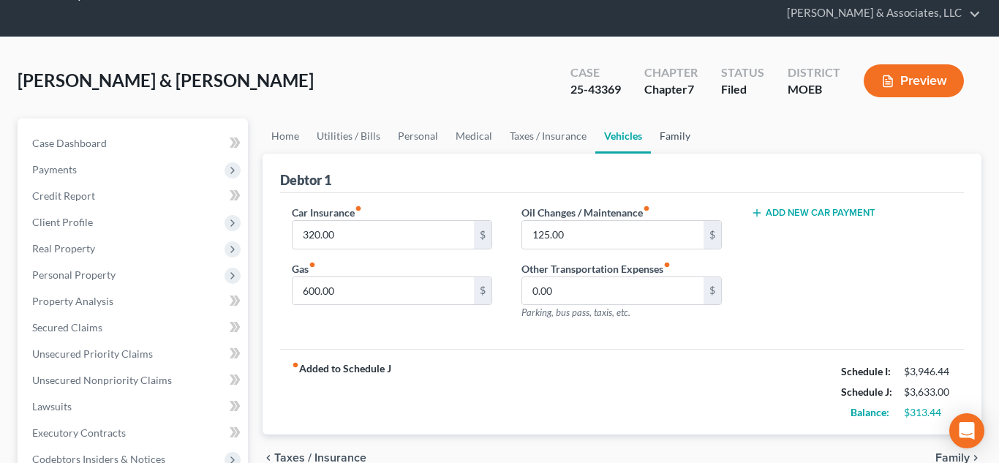
click at [652, 143] on link "Family" at bounding box center [675, 135] width 48 height 35
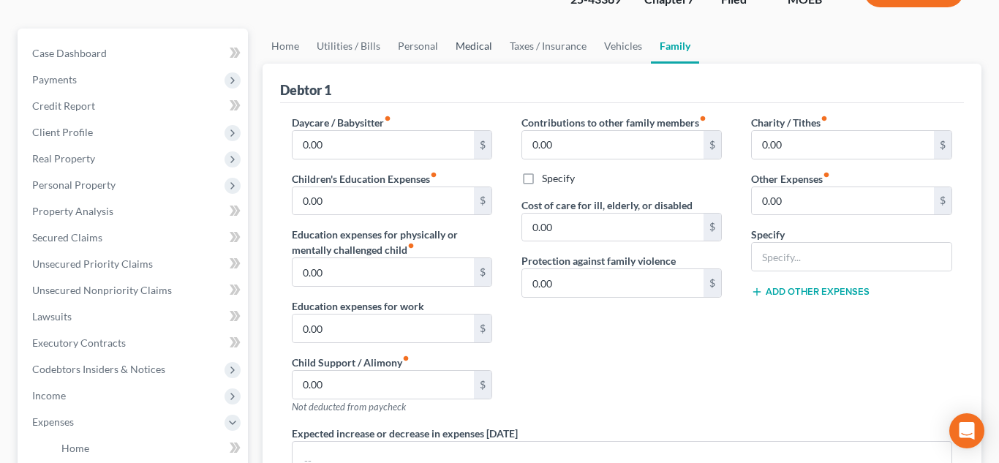
scroll to position [139, 0]
click at [286, 45] on link "Home" at bounding box center [284, 45] width 45 height 35
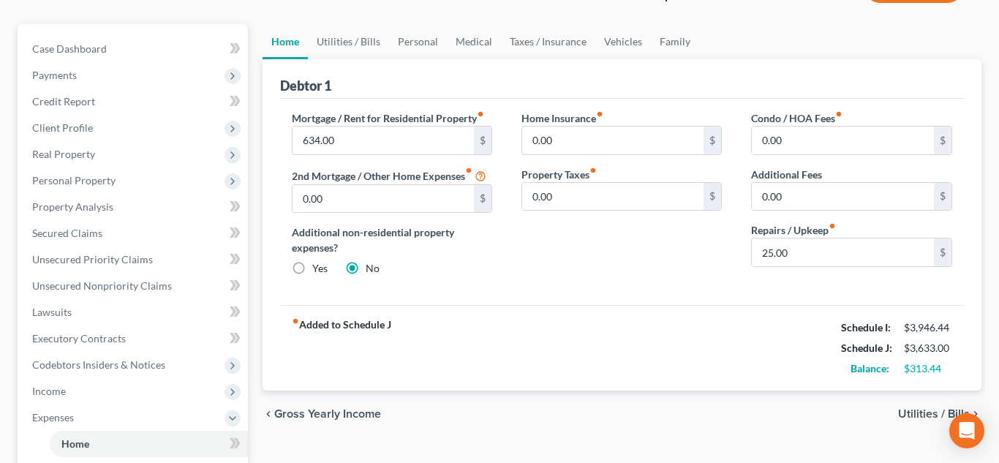
scroll to position [146, 0]
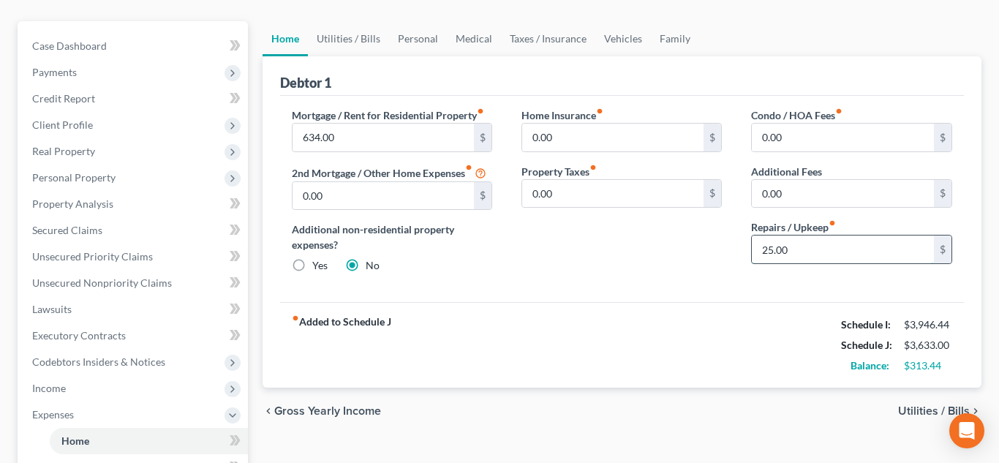
click at [804, 257] on input "25.00" at bounding box center [843, 249] width 182 height 28
type input "50.00"
click at [357, 35] on link "Utilities / Bills" at bounding box center [348, 38] width 81 height 35
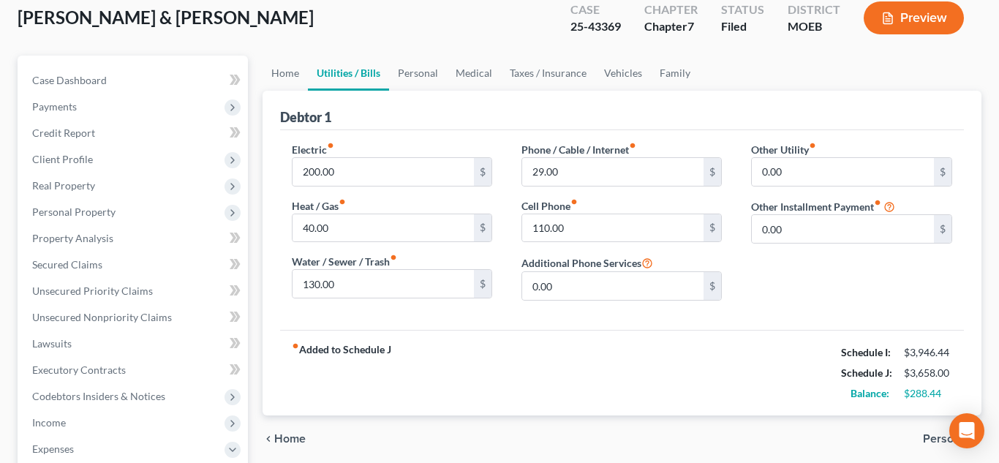
scroll to position [114, 0]
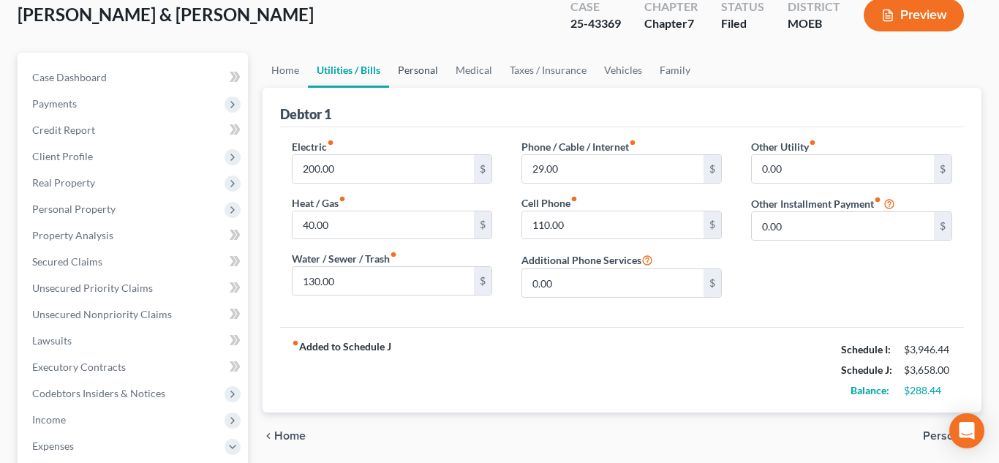
click at [417, 73] on link "Personal" at bounding box center [418, 70] width 58 height 35
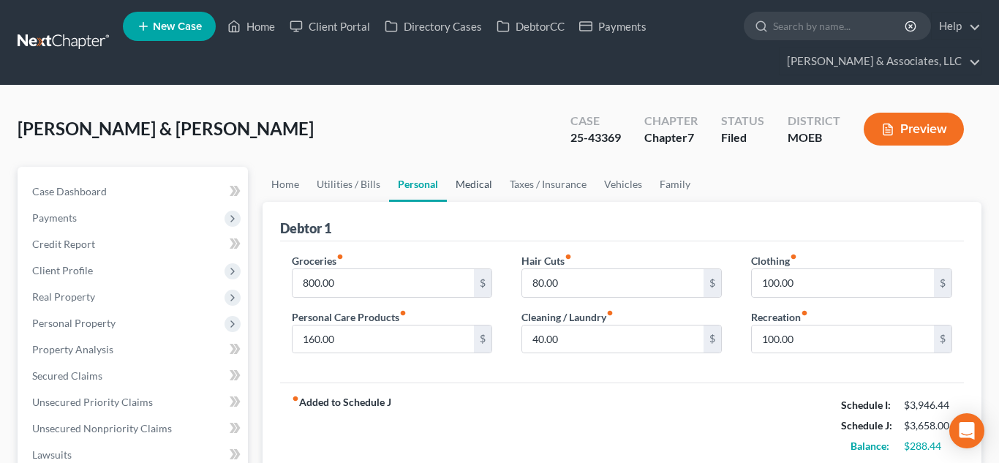
click at [469, 191] on link "Medical" at bounding box center [474, 184] width 54 height 35
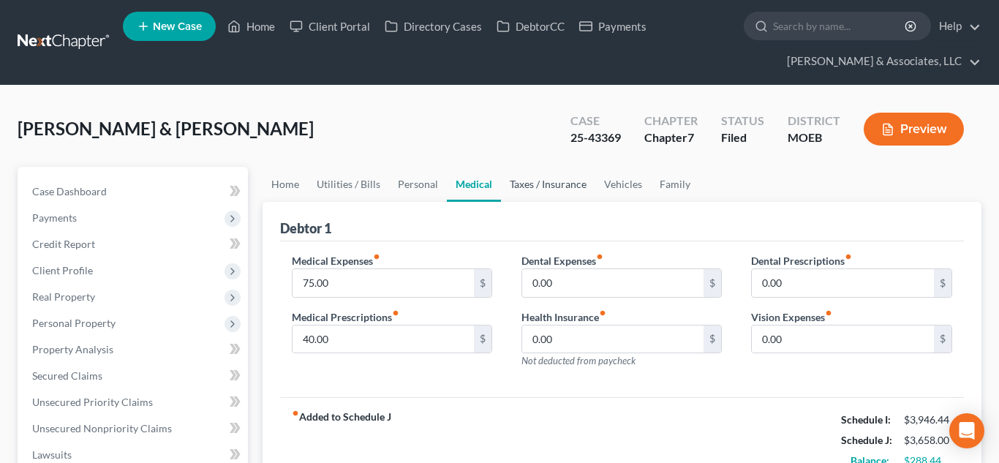
click at [529, 191] on link "Taxes / Insurance" at bounding box center [548, 184] width 94 height 35
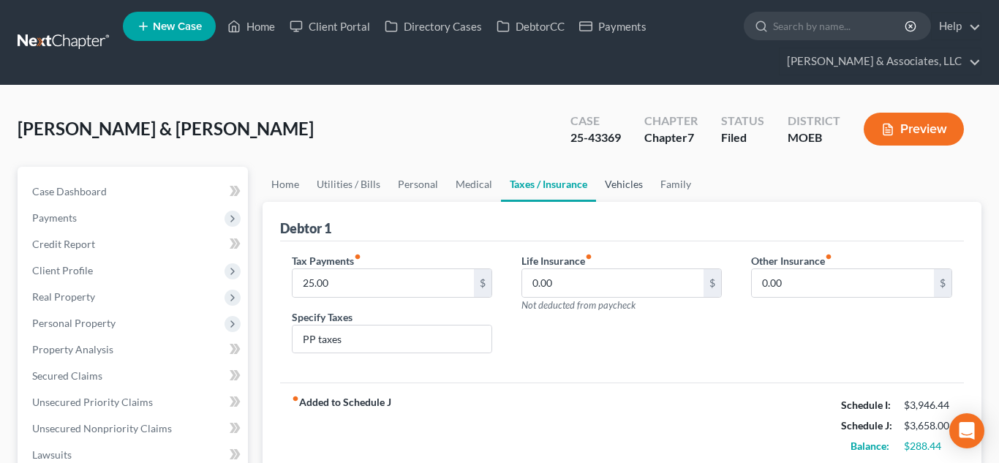
click at [615, 194] on link "Vehicles" at bounding box center [624, 184] width 56 height 35
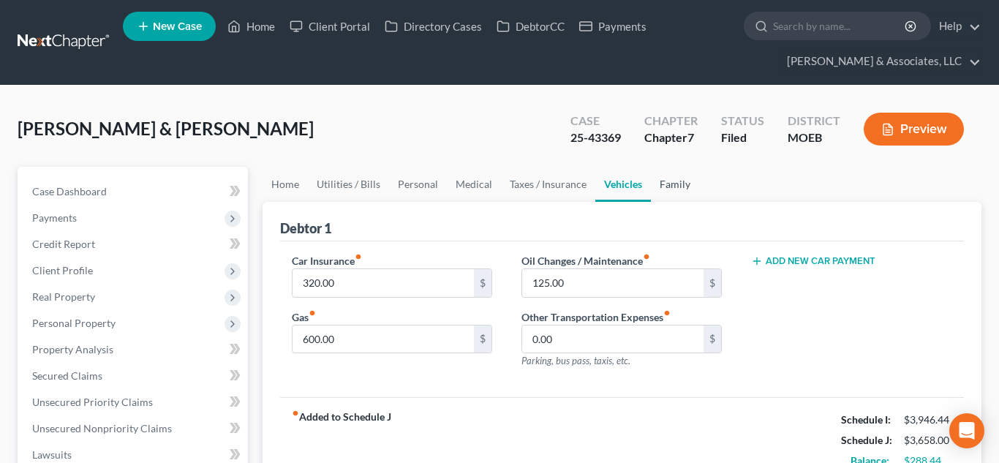
click at [668, 192] on link "Family" at bounding box center [675, 184] width 48 height 35
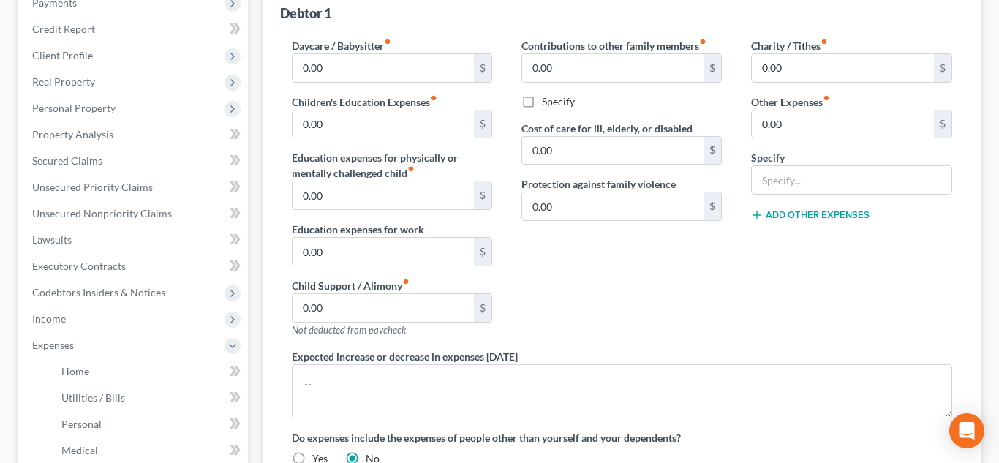
scroll to position [226, 0]
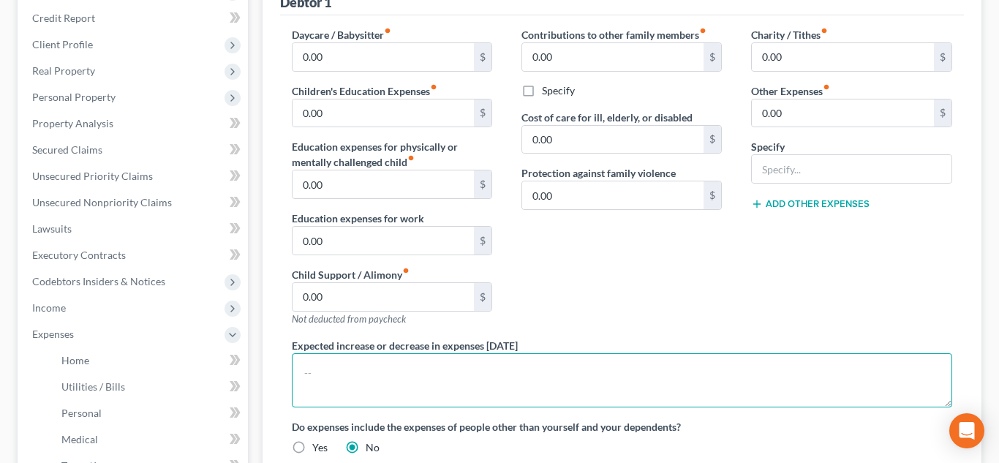
click at [378, 383] on textarea at bounding box center [622, 380] width 661 height 54
type textarea "Excess income is social security"
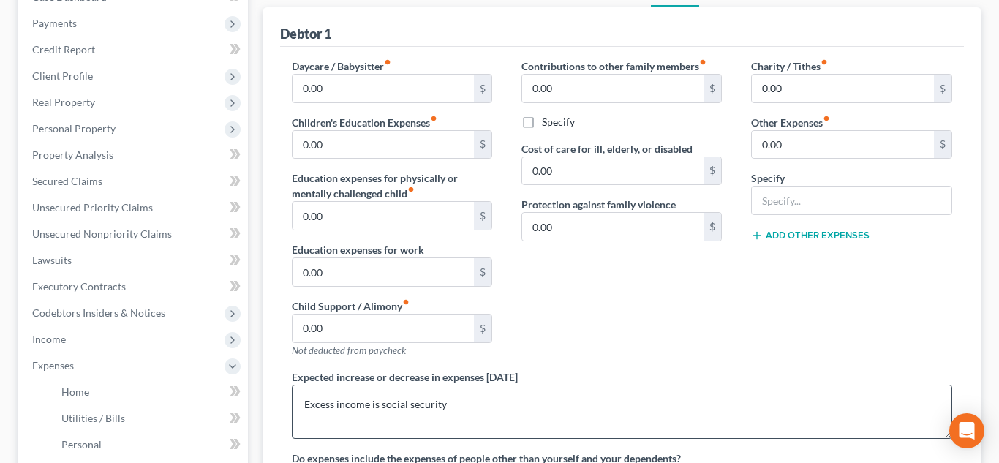
scroll to position [0, 0]
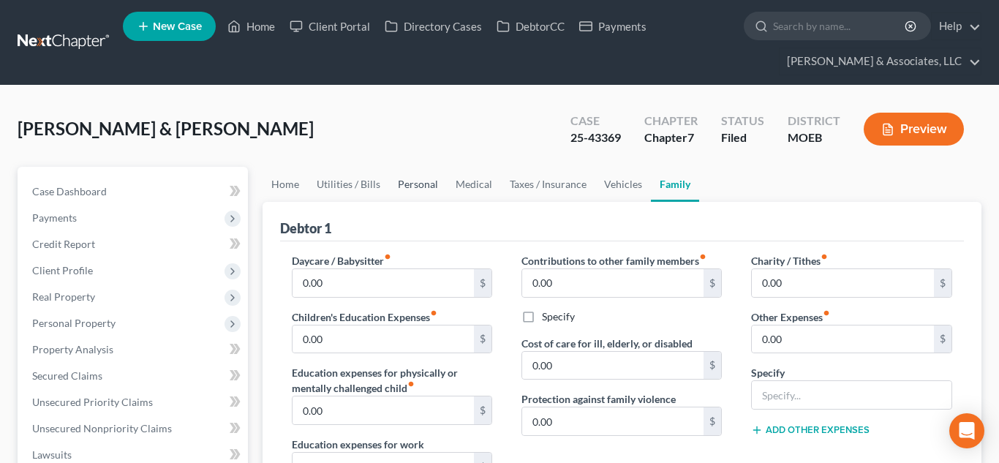
click at [398, 187] on link "Personal" at bounding box center [418, 184] width 58 height 35
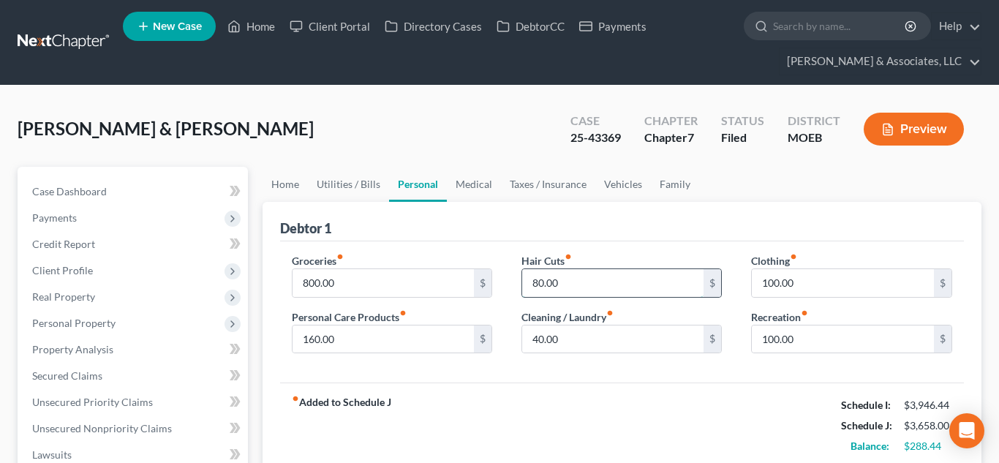
click at [537, 284] on input "80.00" at bounding box center [613, 283] width 182 height 28
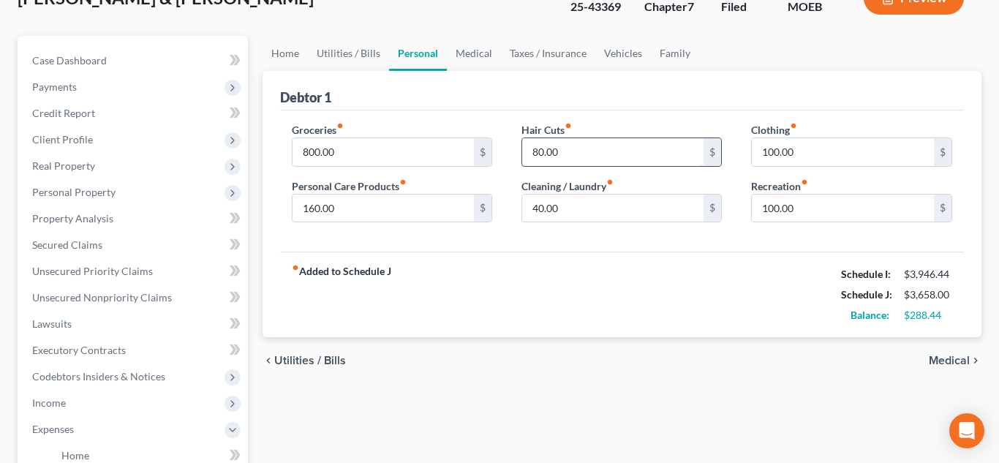
scroll to position [135, 0]
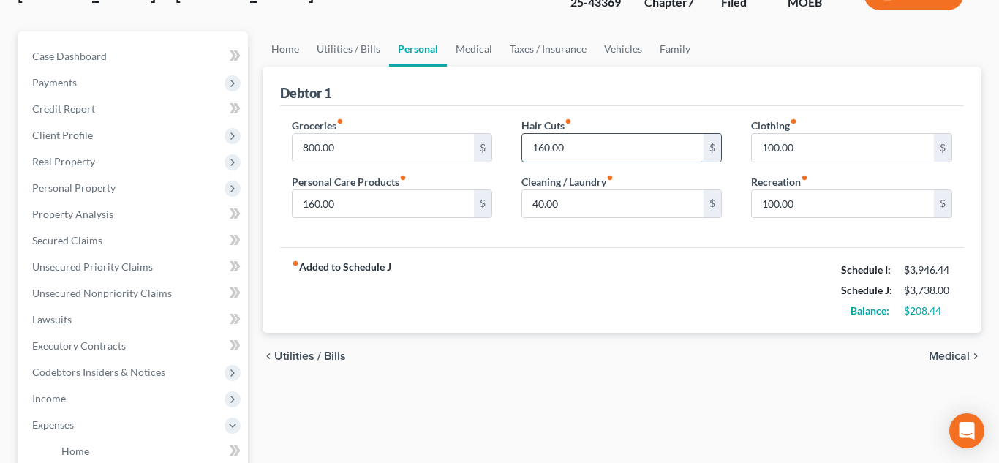
type input "160.00"
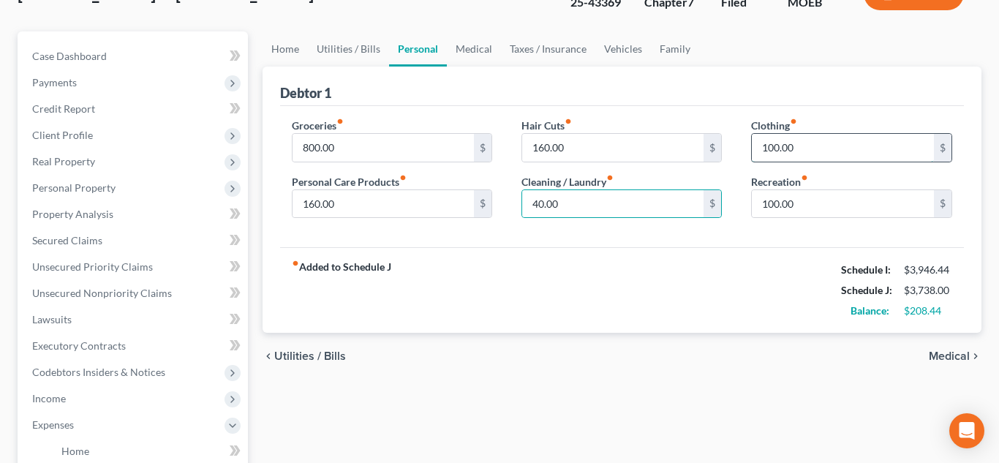
click at [779, 143] on input "100.00" at bounding box center [843, 148] width 182 height 28
type input "140.00"
click at [553, 206] on input "40.00" at bounding box center [613, 204] width 182 height 28
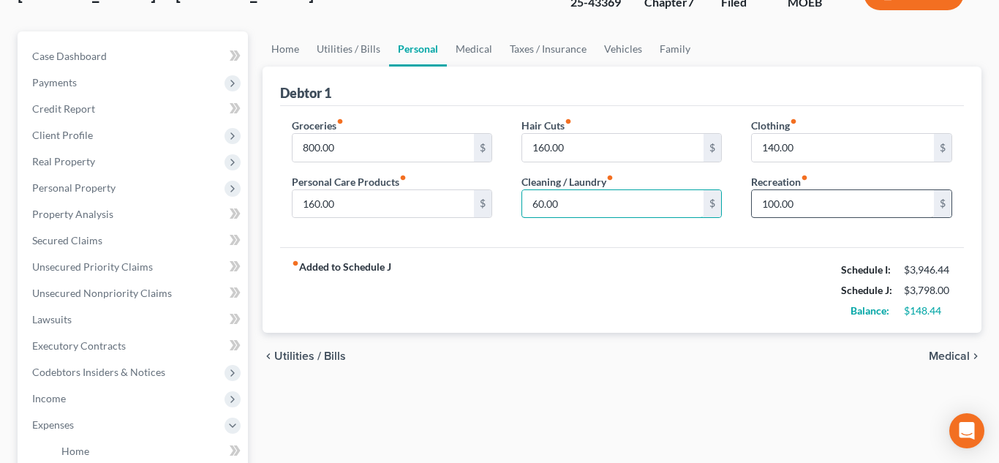
type input "60.00"
click at [781, 200] on input "100.00" at bounding box center [843, 204] width 182 height 28
type input "200.00"
click at [343, 49] on link "Utilities / Bills" at bounding box center [348, 48] width 81 height 35
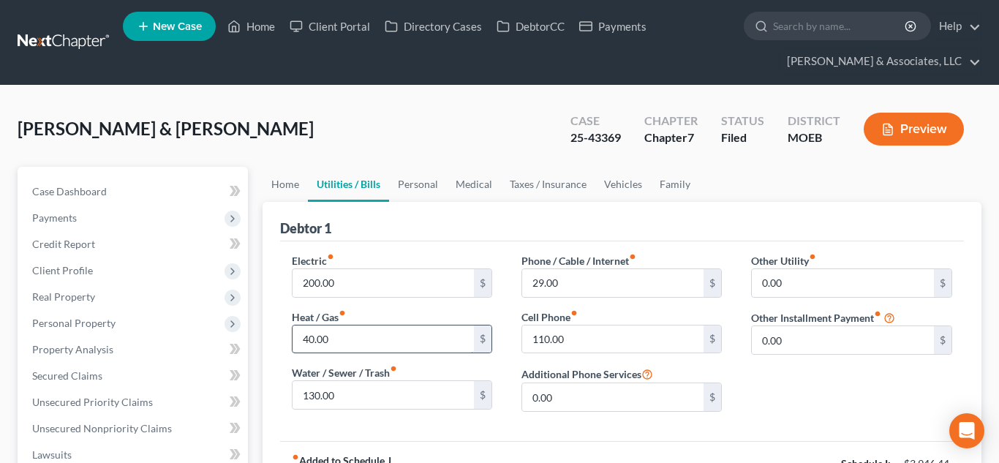
click at [355, 334] on input "40.00" at bounding box center [383, 339] width 182 height 28
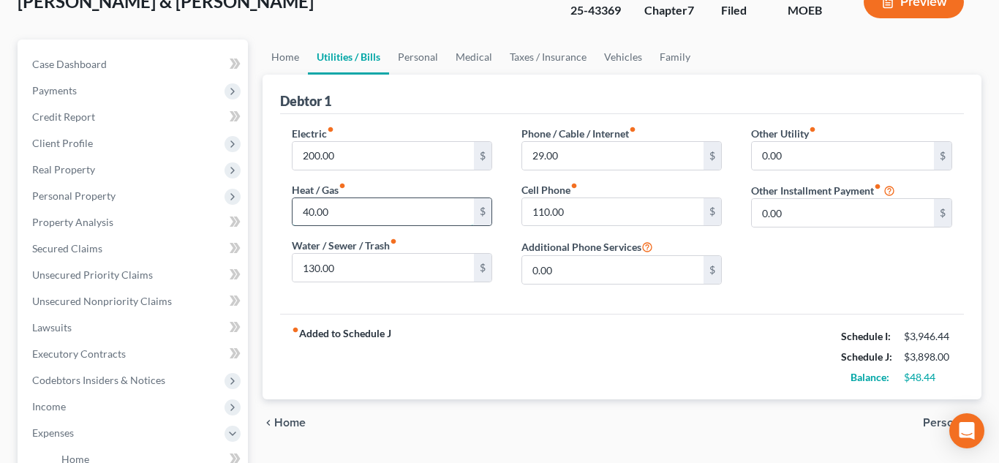
scroll to position [130, 0]
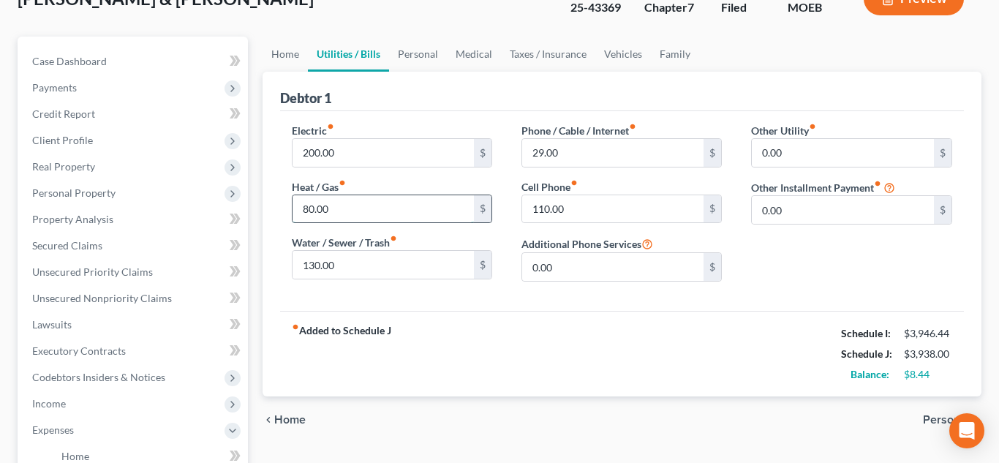
type input "80.00"
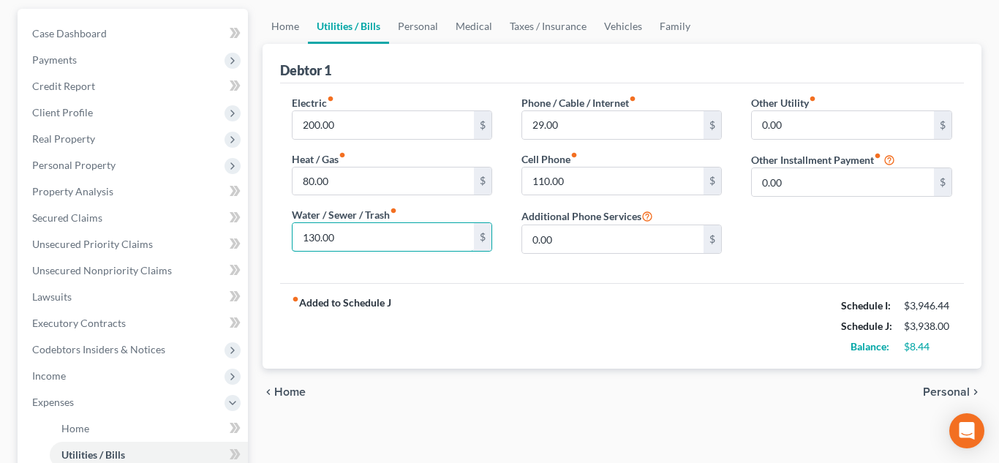
scroll to position [0, 0]
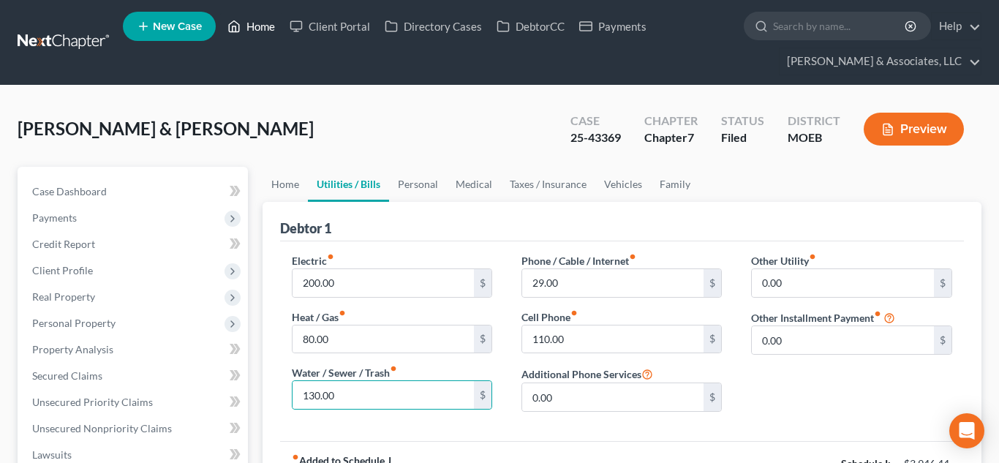
click at [244, 31] on link "Home" at bounding box center [251, 26] width 62 height 26
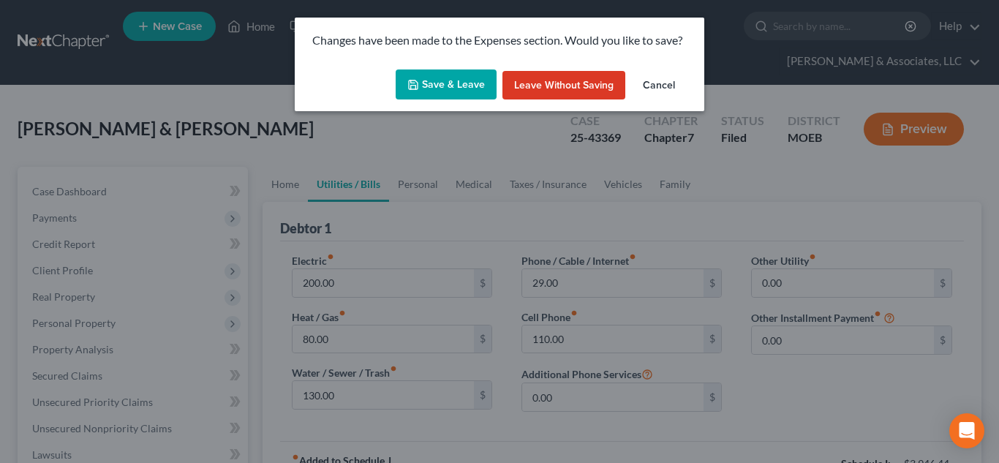
click at [431, 81] on button "Save & Leave" at bounding box center [446, 84] width 101 height 31
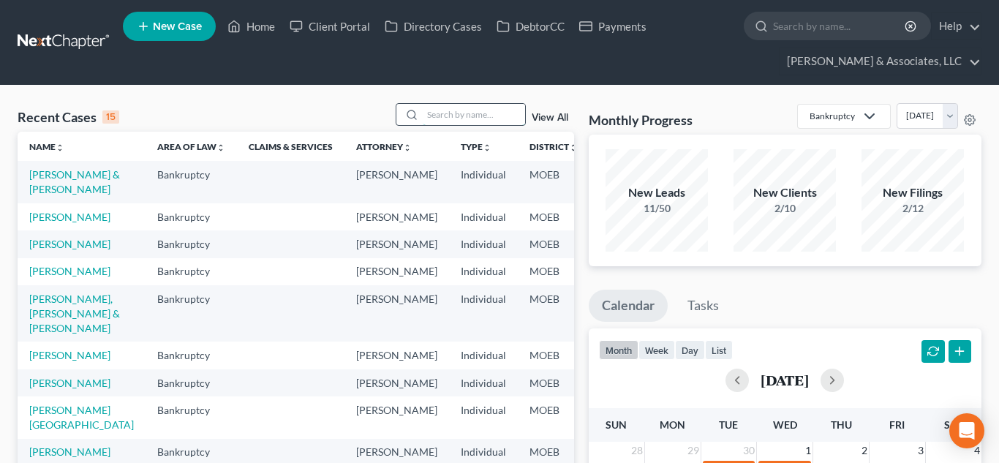
click at [464, 110] on input "search" at bounding box center [474, 114] width 102 height 21
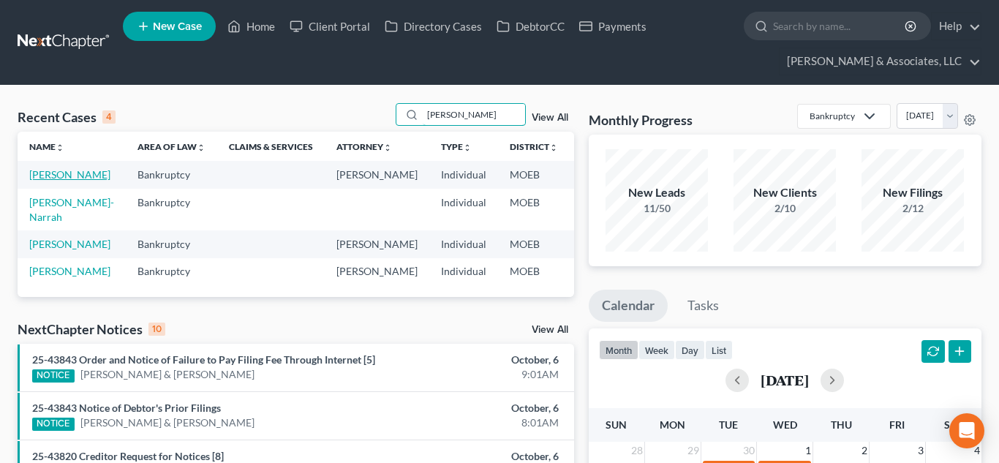
type input "[PERSON_NAME]"
click at [41, 175] on link "[PERSON_NAME]" at bounding box center [69, 174] width 81 height 12
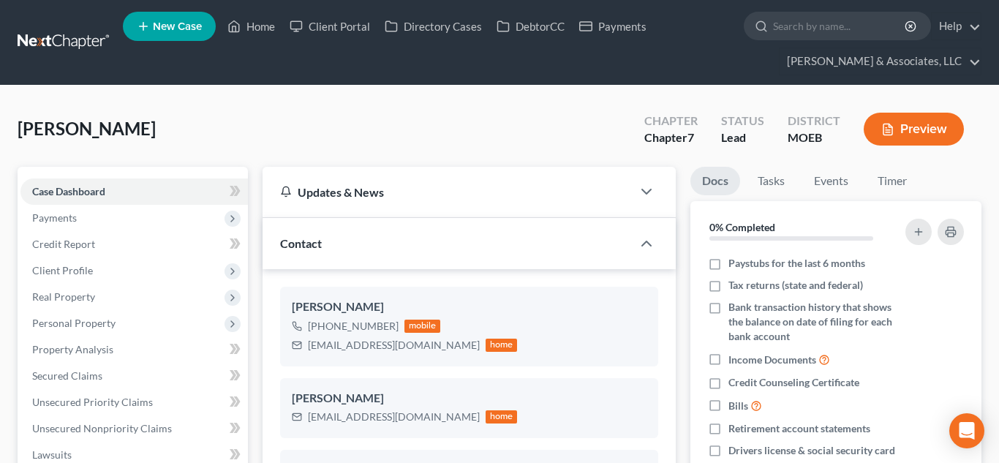
scroll to position [646, 0]
click at [57, 295] on span "Real Property" at bounding box center [63, 296] width 63 height 12
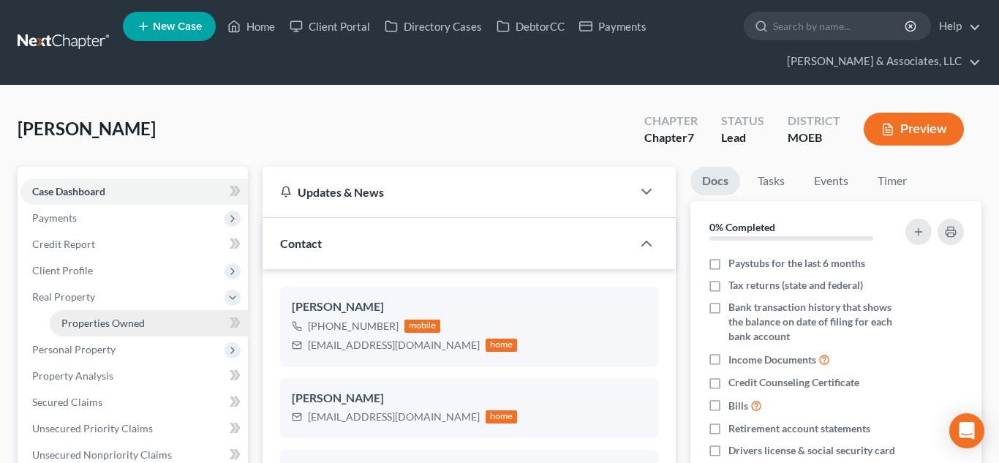
click at [98, 322] on span "Properties Owned" at bounding box center [102, 323] width 83 height 12
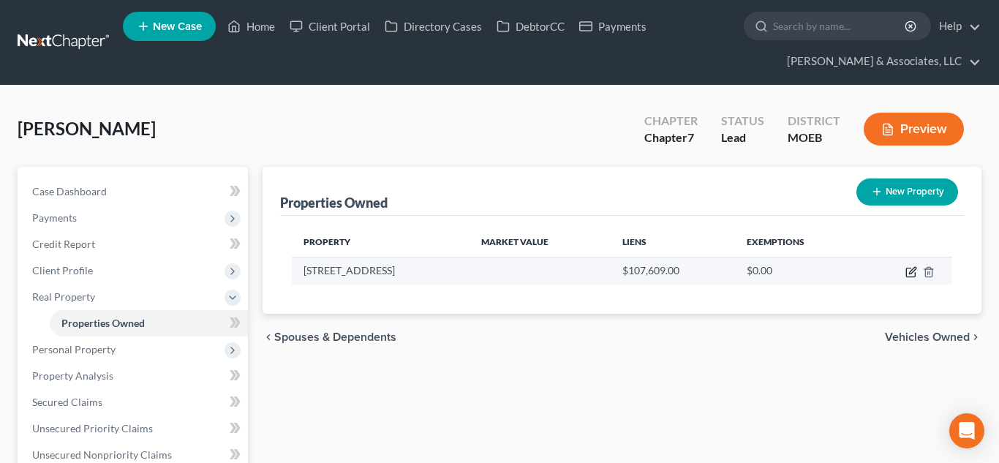
click at [910, 269] on icon "button" at bounding box center [911, 272] width 12 height 12
select select "26"
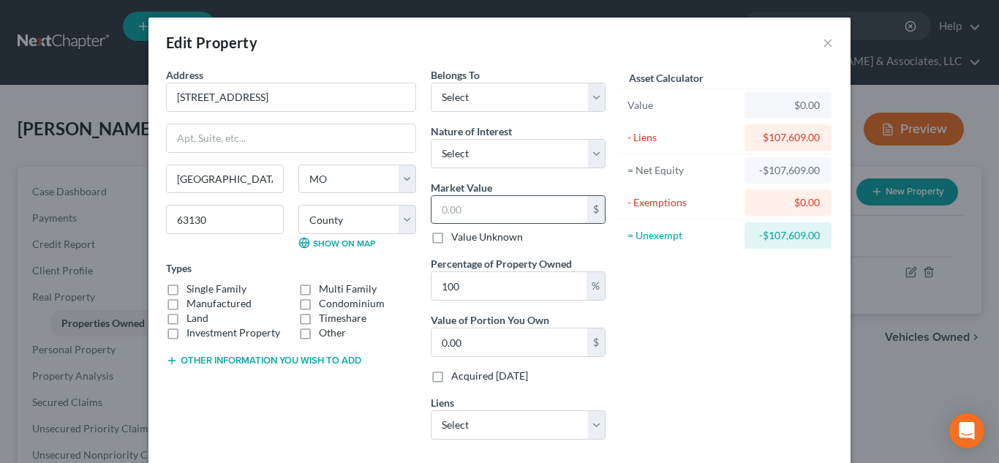
click at [499, 211] on input "text" at bounding box center [509, 210] width 156 height 28
type input "1"
type input "1.00"
type input "17"
type input "17.00"
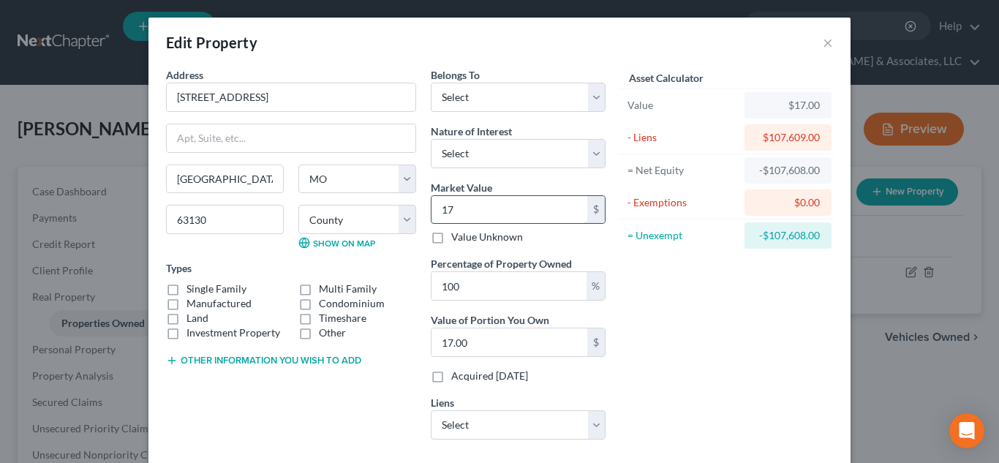
type input "170"
type input "170.00"
type input "1700"
type input "1,700.00"
type input "1,7000"
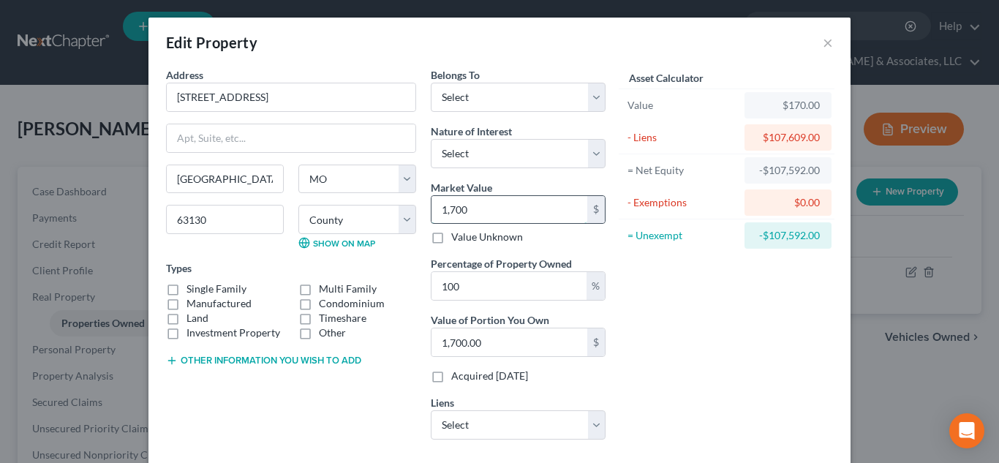
type input "17,000.00"
type input "17,0000"
type input "170,000.00"
type input "170,000"
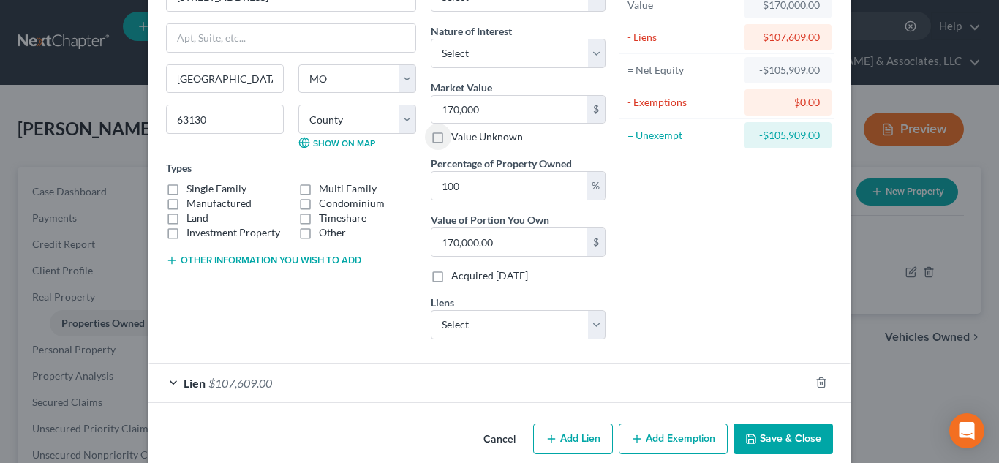
scroll to position [121, 0]
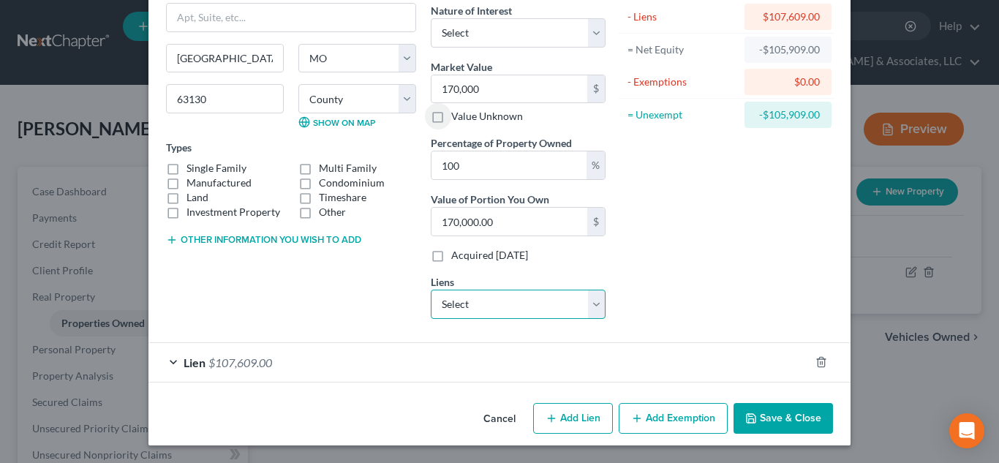
click at [589, 308] on select "Select Tower Loan - $5,529.00" at bounding box center [518, 304] width 175 height 29
click at [644, 297] on div "Asset Calculator Value $170,000.00 - Liens $107,609.00 = Net Equity -$105,909.0…" at bounding box center [726, 139] width 227 height 384
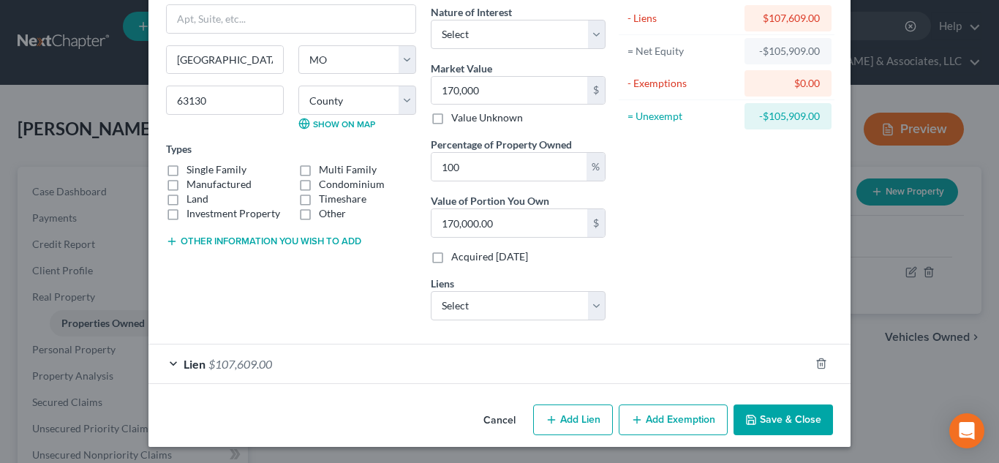
click at [661, 414] on button "Add Exemption" at bounding box center [673, 419] width 109 height 31
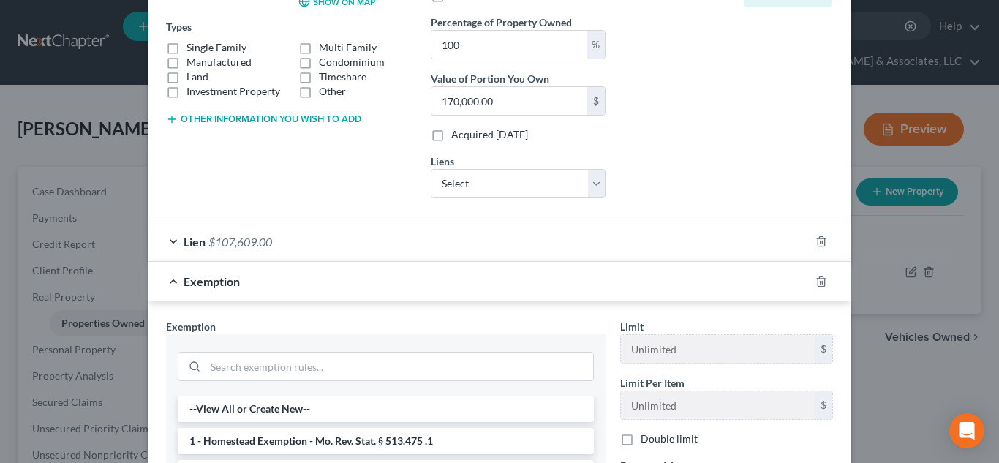
scroll to position [270, 0]
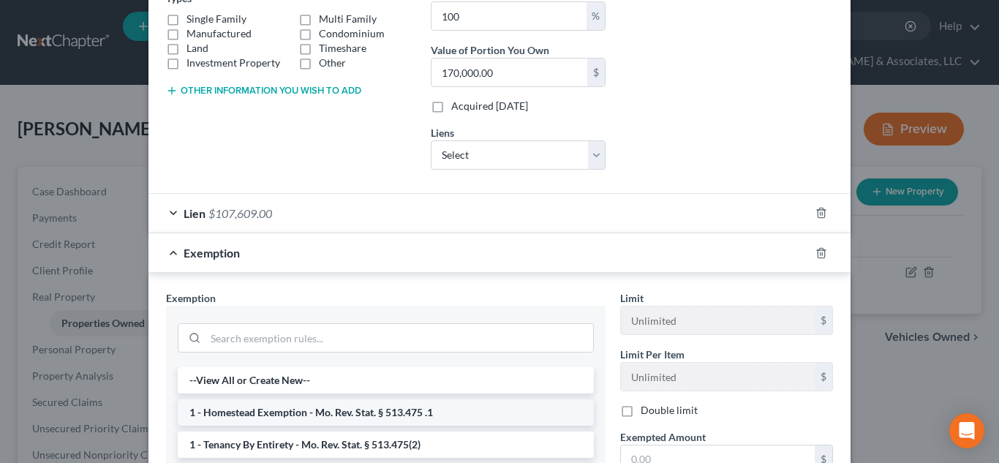
click at [449, 414] on li "1 - Homestead Exemption - Mo. Rev. Stat. § 513.475 .1" at bounding box center [386, 412] width 416 height 26
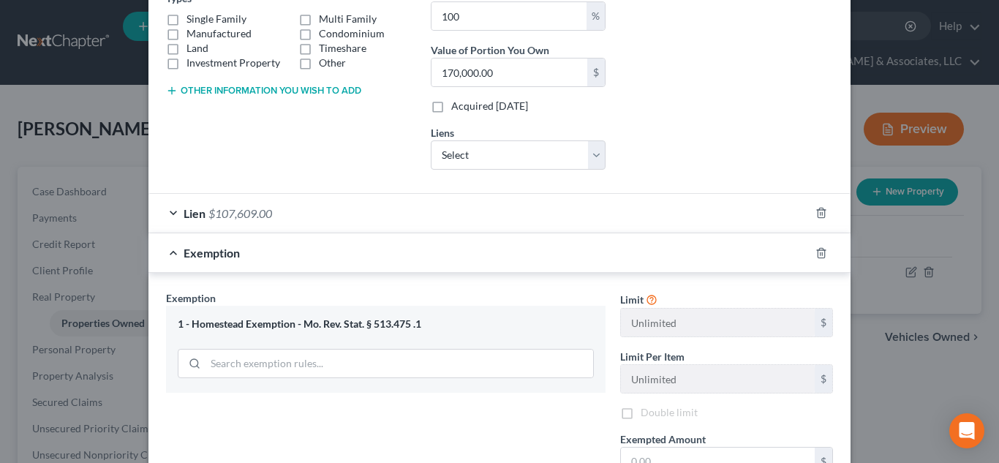
scroll to position [401, 0]
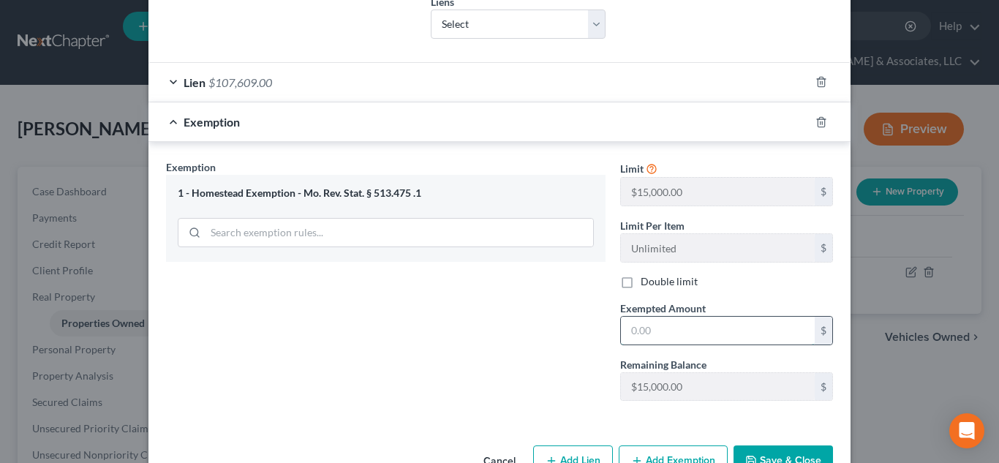
click at [641, 336] on input "text" at bounding box center [718, 331] width 194 height 28
type input "15,000"
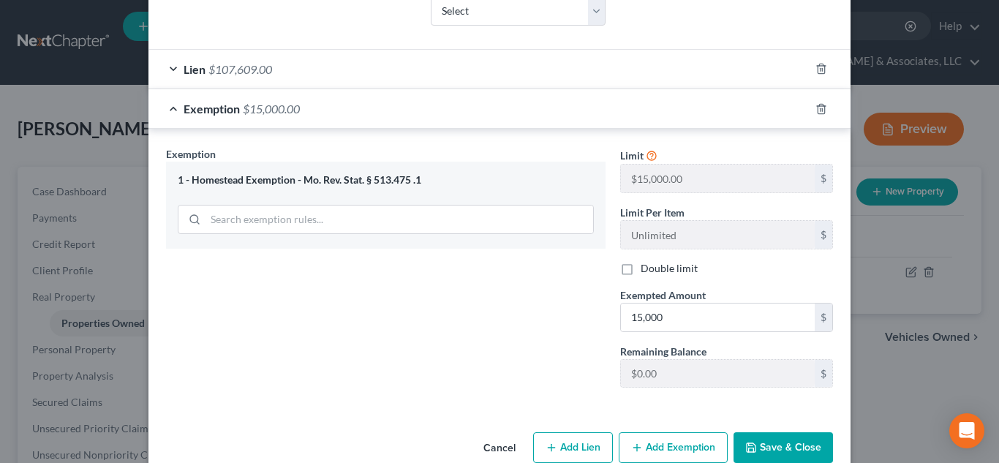
click at [790, 446] on button "Save & Close" at bounding box center [782, 447] width 99 height 31
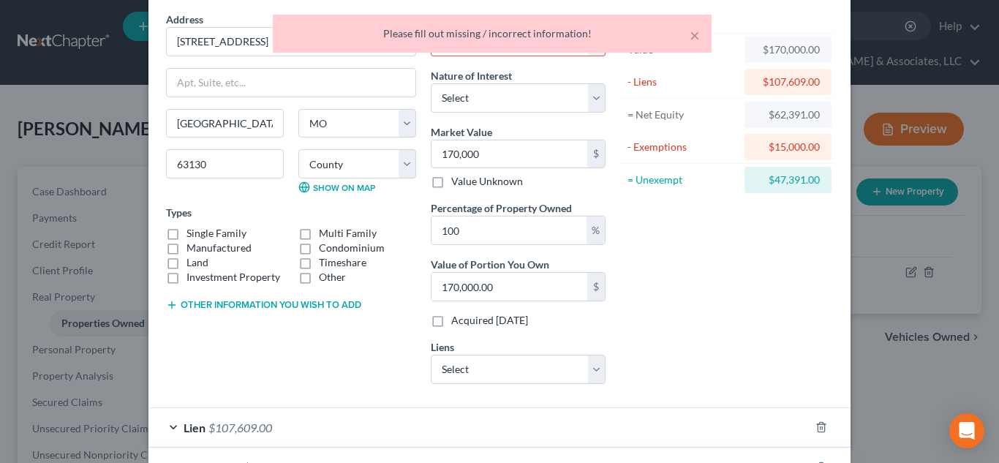
scroll to position [0, 0]
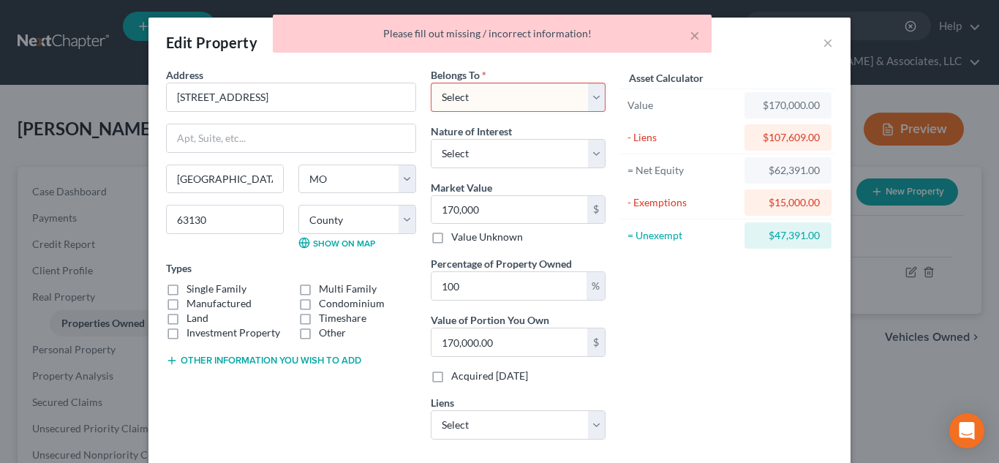
click at [472, 102] on select "Select Debtor 1 Only Debtor 2 Only Debtor 1 And Debtor 2 Only At Least One Of T…" at bounding box center [518, 97] width 175 height 29
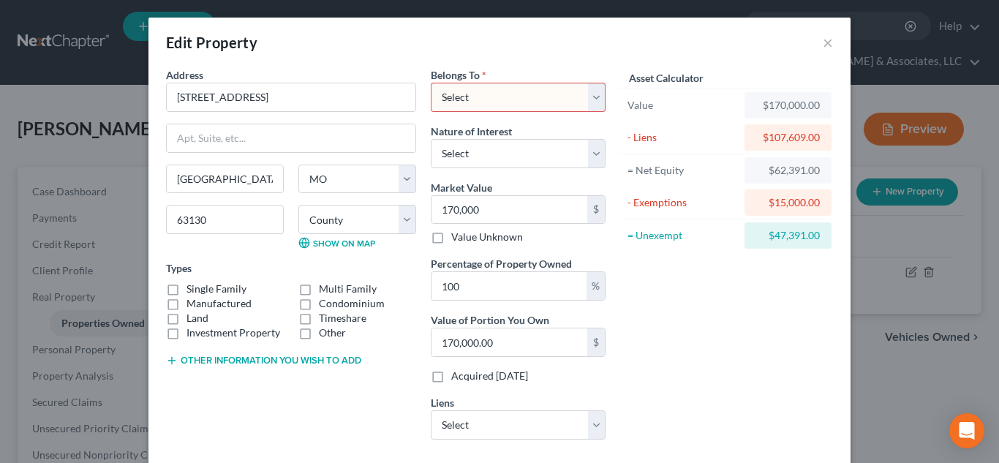
select select "0"
click at [431, 83] on select "Select Debtor 1 Only Debtor 2 Only Debtor 1 And Debtor 2 Only At Least One Of T…" at bounding box center [518, 97] width 175 height 29
click at [482, 153] on select "Select Fee Simple Joint Tenant Life Estate Equitable Interest Future Interest T…" at bounding box center [518, 153] width 175 height 29
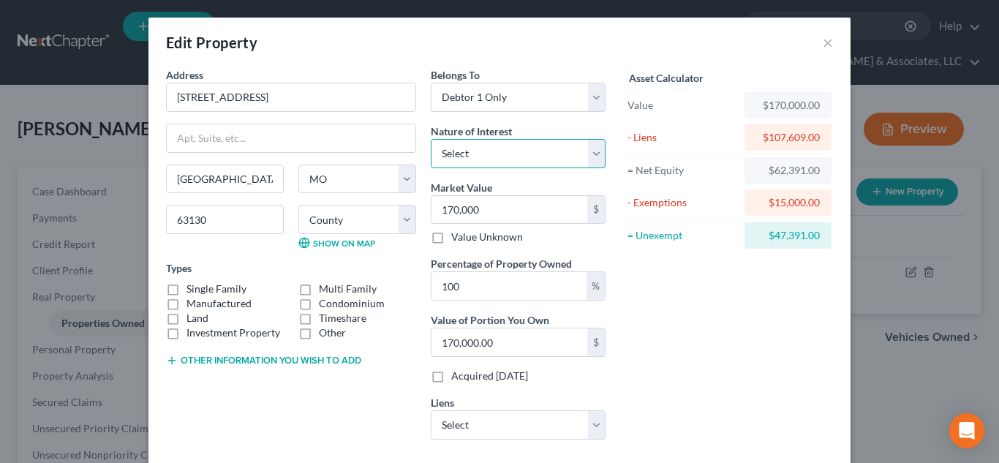
select select "0"
click at [431, 139] on select "Select Fee Simple Joint Tenant Life Estate Equitable Interest Future Interest T…" at bounding box center [518, 153] width 175 height 29
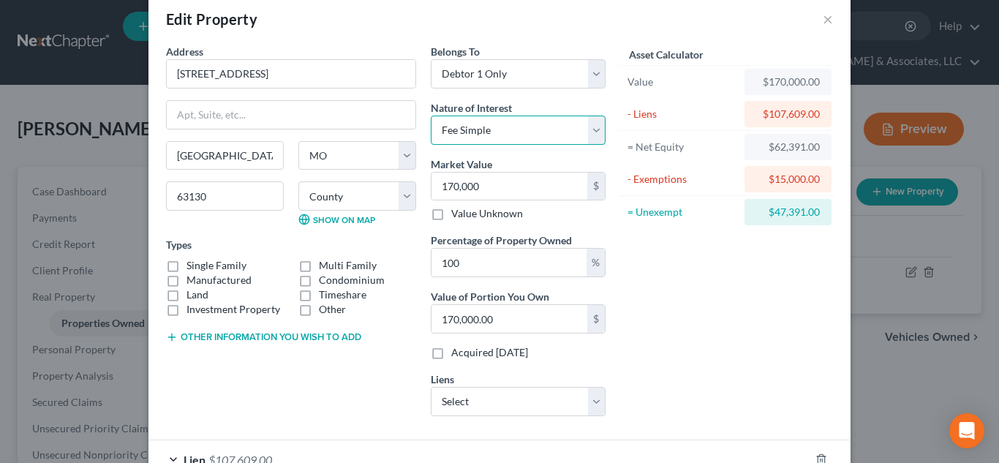
scroll to position [25, 0]
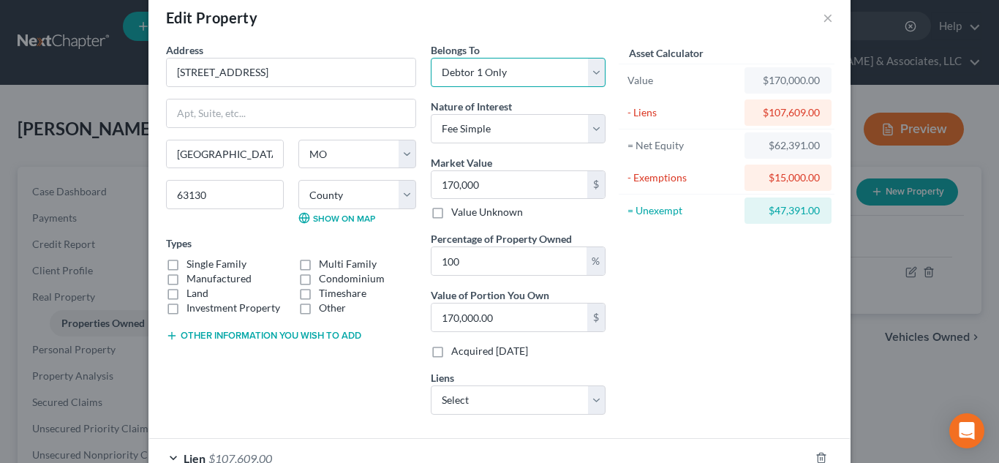
click at [589, 76] on select "Select Debtor 1 Only Debtor 2 Only Debtor 1 And Debtor 2 Only At Least One Of T…" at bounding box center [518, 72] width 175 height 29
click at [431, 58] on select "Select Debtor 1 Only Debtor 2 Only Debtor 1 And Debtor 2 Only At Least One Of T…" at bounding box center [518, 72] width 175 height 29
click at [595, 64] on select "Select Debtor 1 Only Debtor 2 Only Debtor 1 And Debtor 2 Only At Least One Of T…" at bounding box center [518, 72] width 175 height 29
select select "0"
click at [431, 58] on select "Select Debtor 1 Only Debtor 2 Only Debtor 1 And Debtor 2 Only At Least One Of T…" at bounding box center [518, 72] width 175 height 29
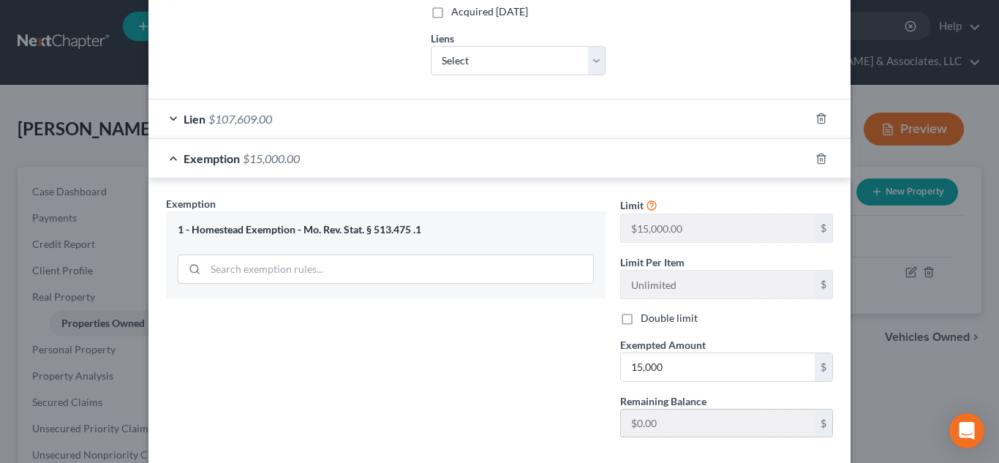
scroll to position [443, 0]
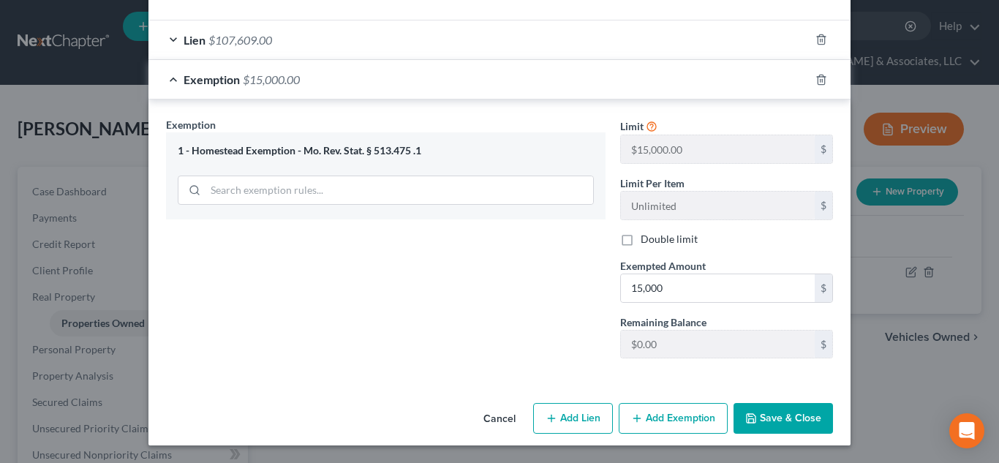
click at [790, 423] on button "Save & Close" at bounding box center [782, 418] width 99 height 31
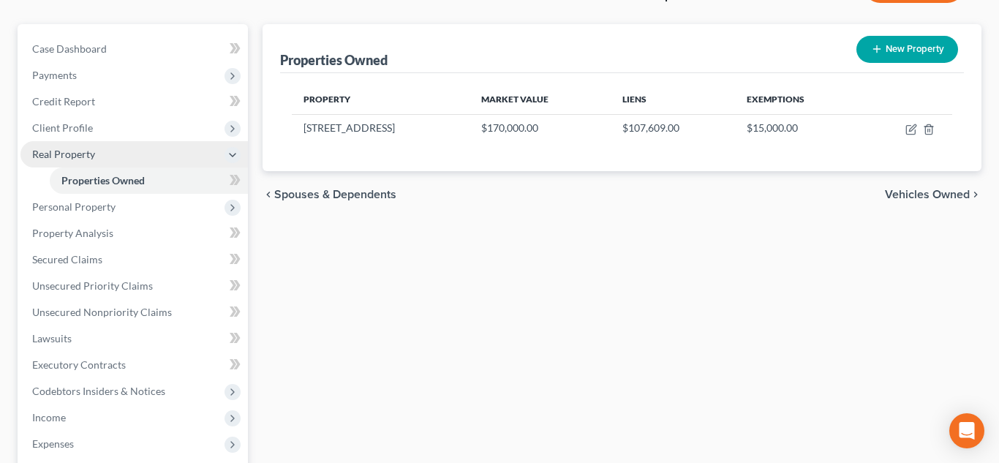
scroll to position [180, 0]
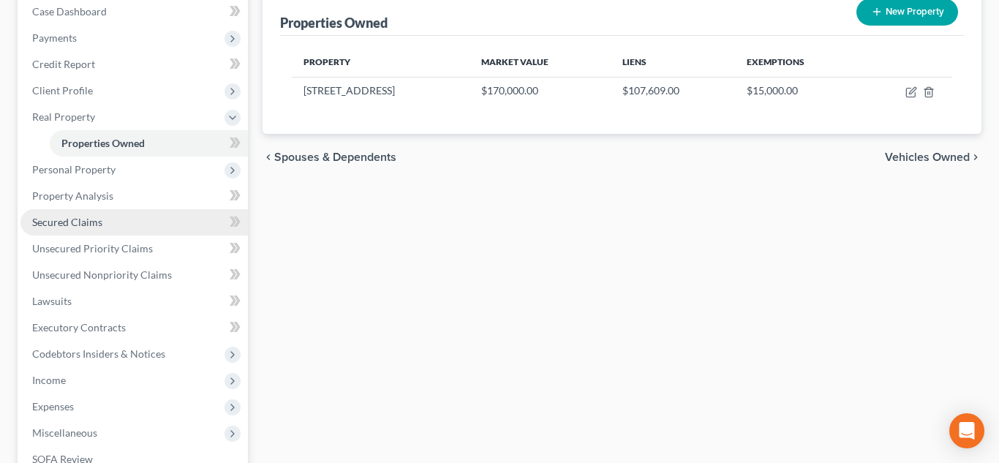
click at [57, 228] on link "Secured Claims" at bounding box center [133, 222] width 227 height 26
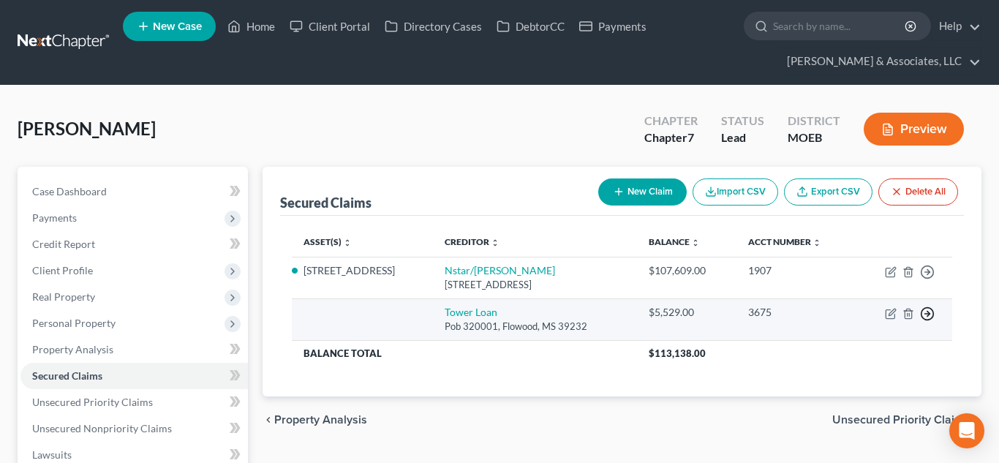
click at [928, 315] on icon "button" at bounding box center [927, 313] width 15 height 15
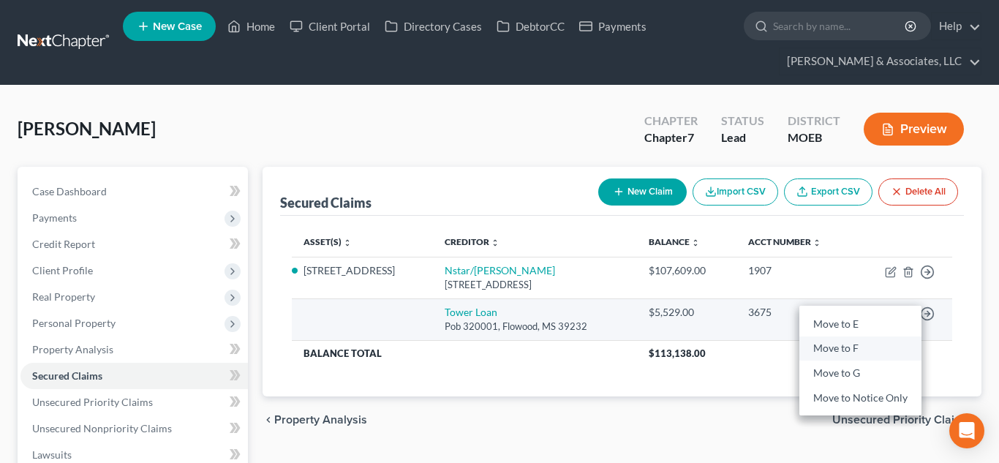
click at [850, 344] on link "Move to F" at bounding box center [860, 348] width 122 height 25
